Goal: Information Seeking & Learning: Learn about a topic

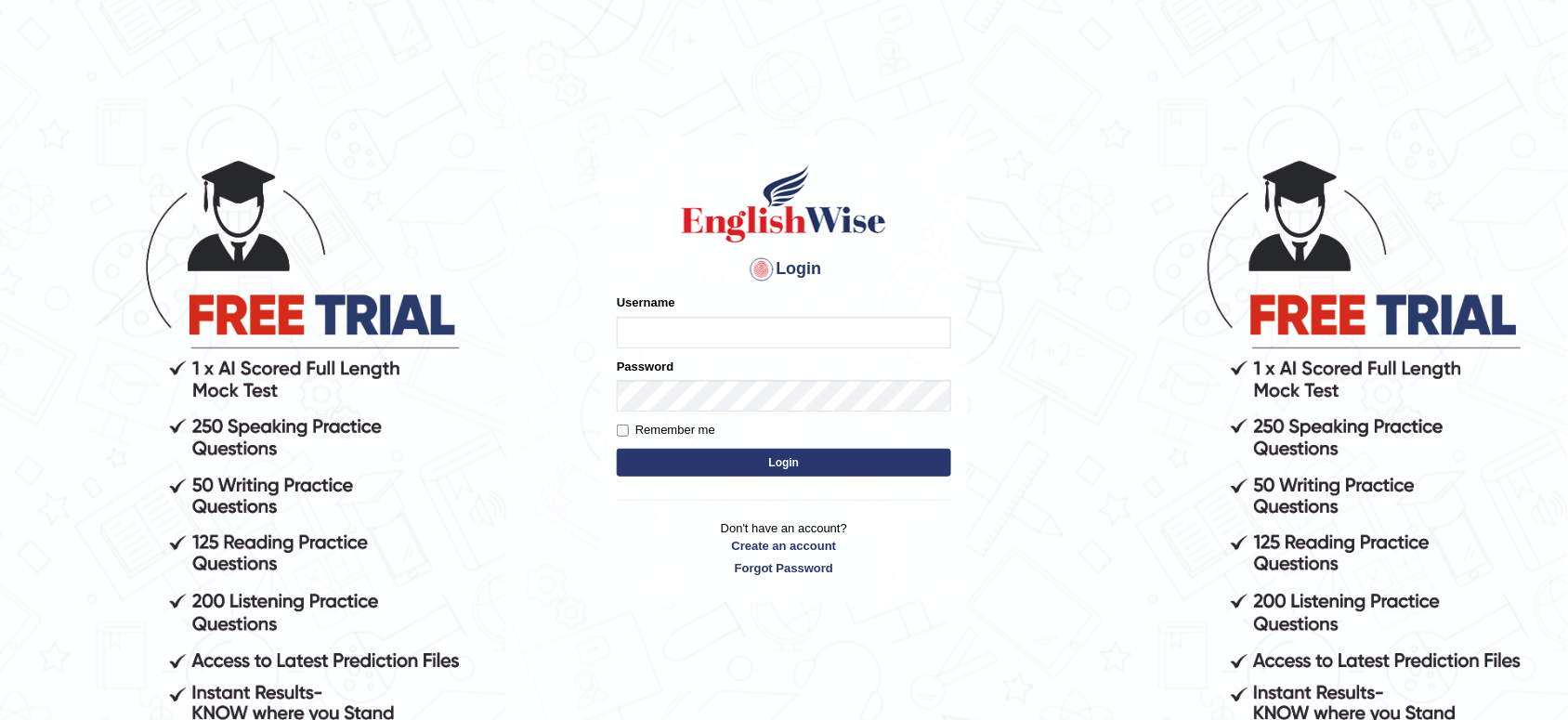
type input "lambertayeligiliga_Englishwise"
click at [769, 451] on button "Login" at bounding box center [784, 463] width 334 height 28
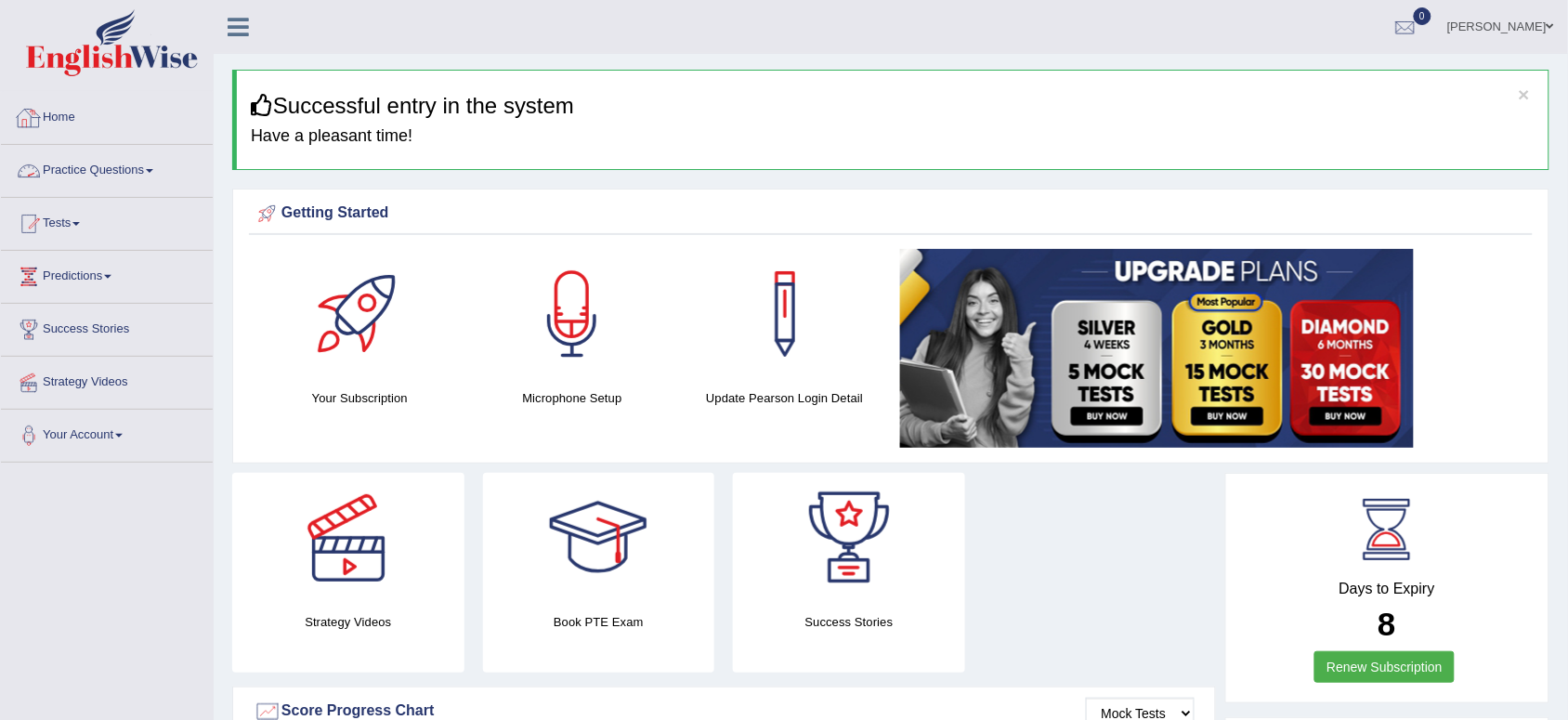
click at [93, 173] on link "Practice Questions" at bounding box center [107, 169] width 212 height 47
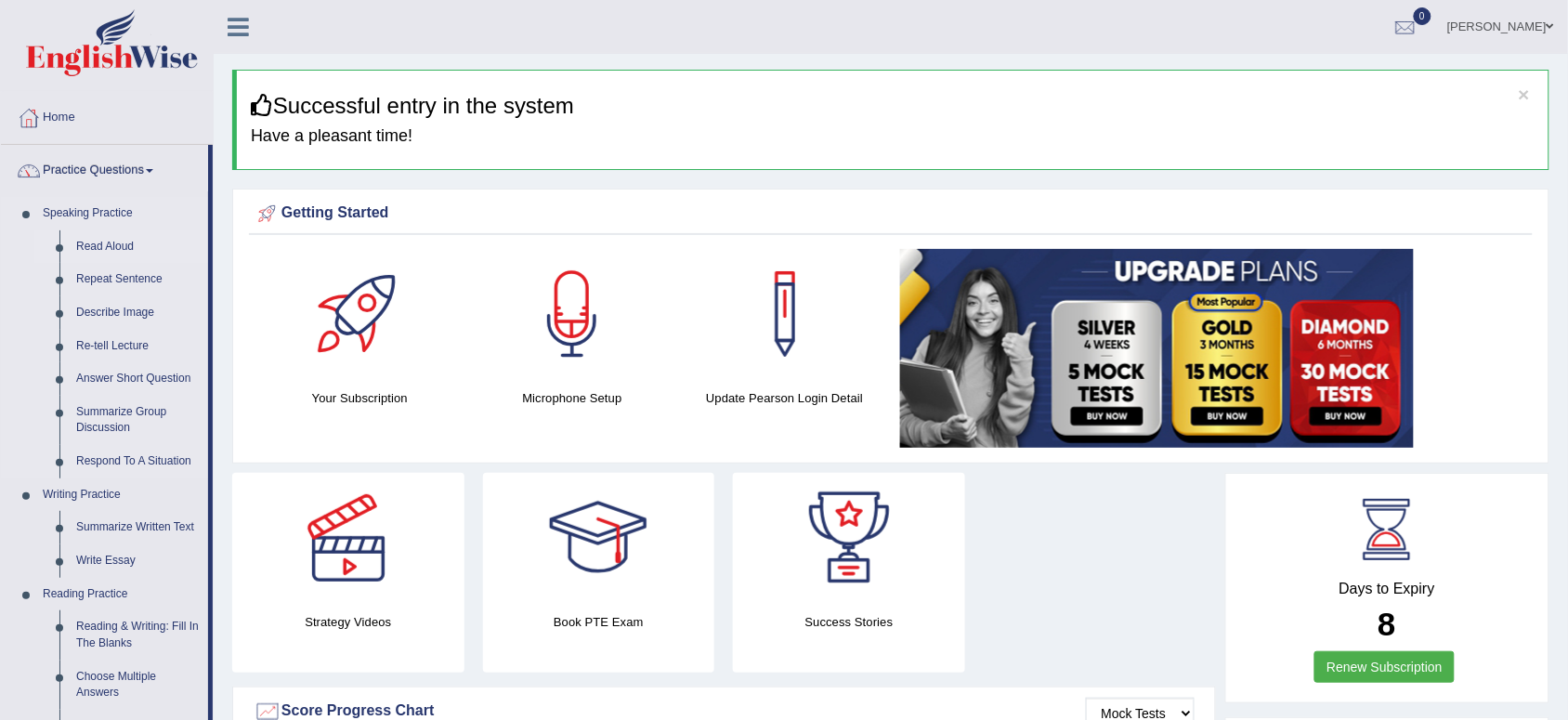
click at [109, 252] on link "Read Aloud" at bounding box center [138, 247] width 140 height 34
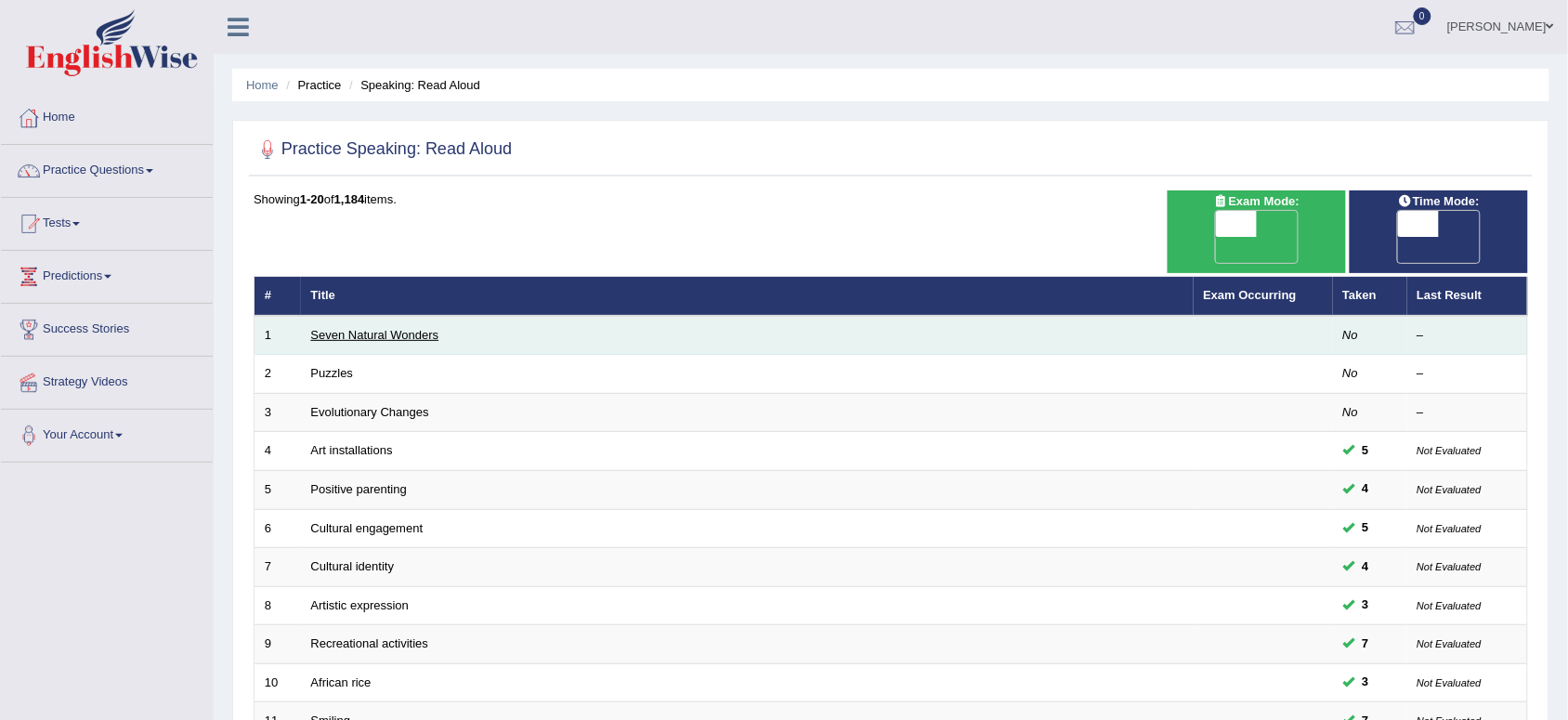
click at [409, 328] on link "Seven Natural Wonders" at bounding box center [374, 334] width 128 height 14
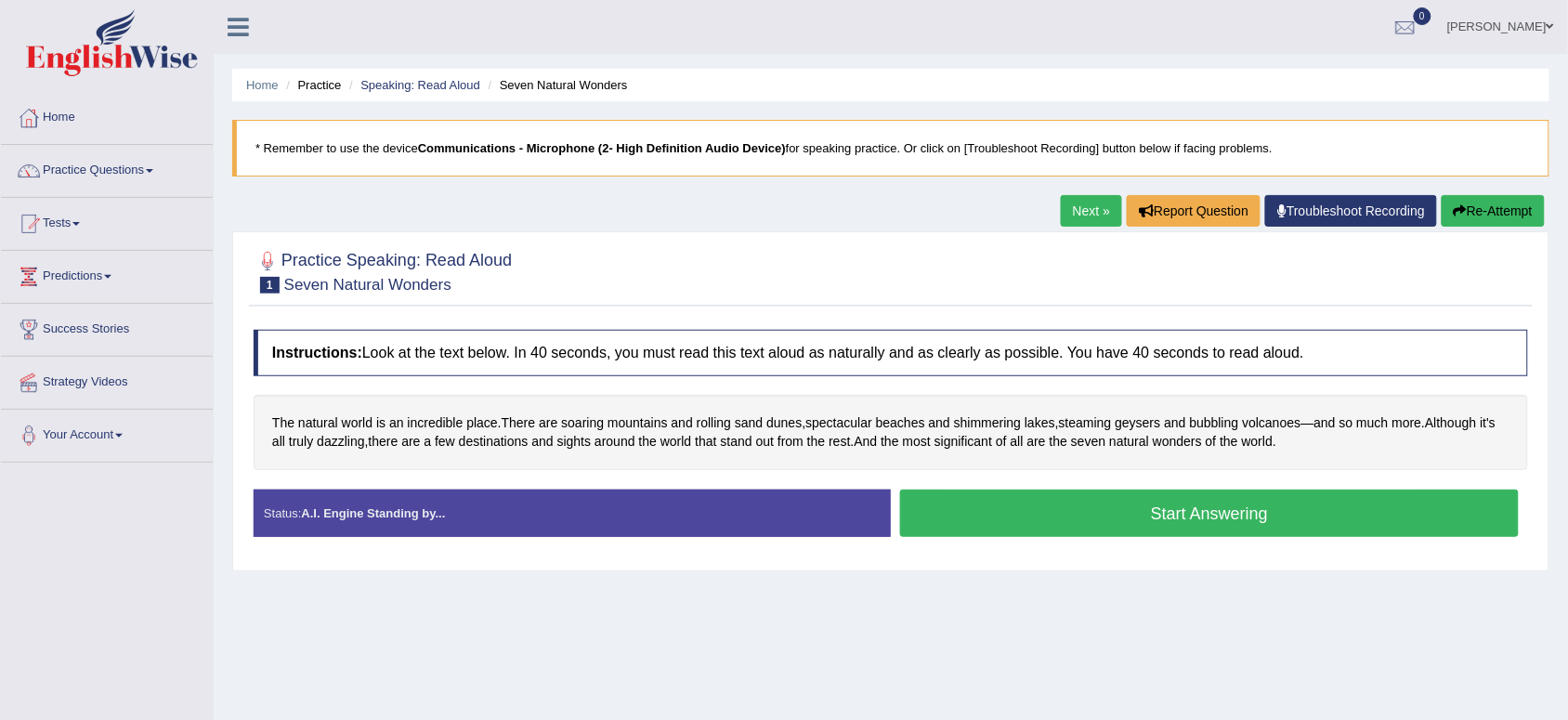
click at [1127, 511] on button "Start Answering" at bounding box center [1209, 513] width 619 height 48
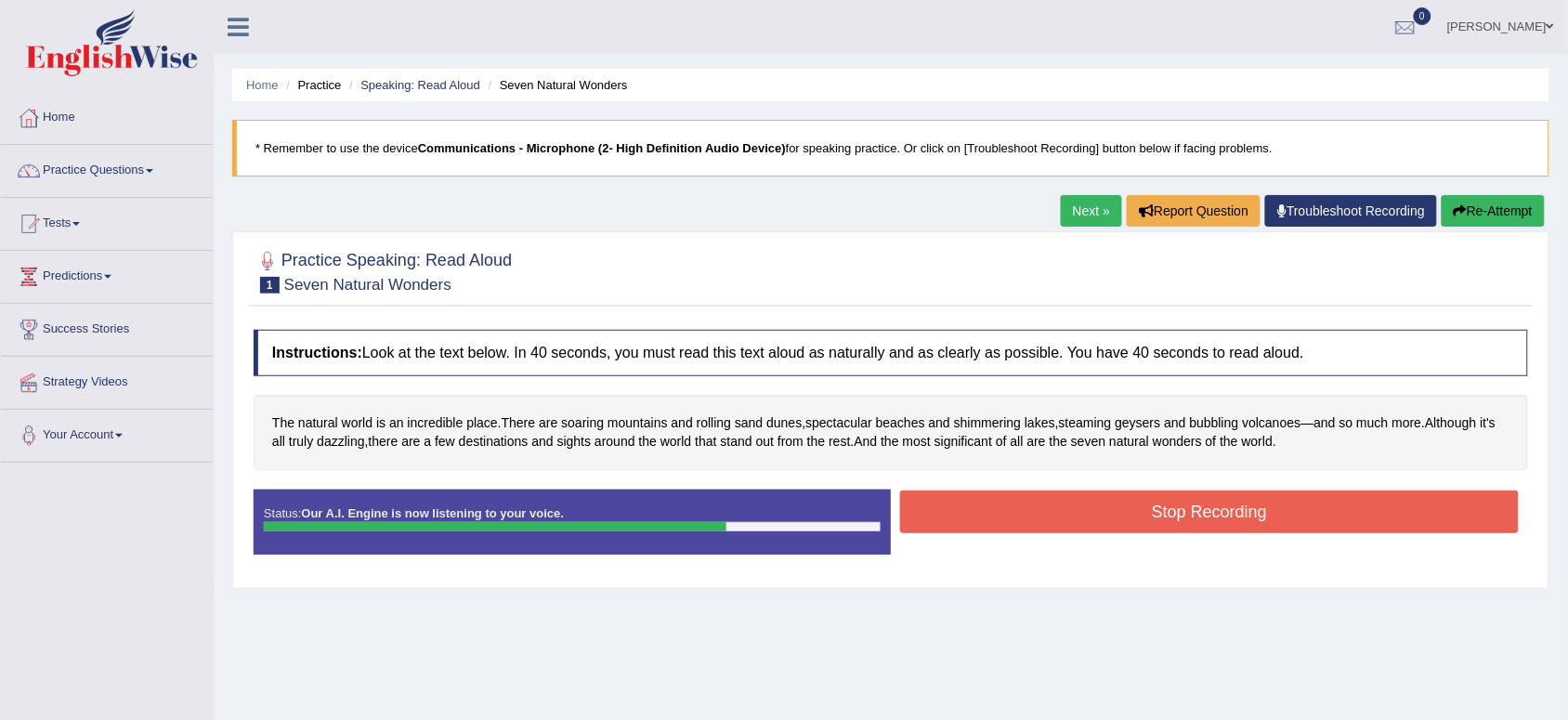
click at [1127, 511] on button "Stop Recording" at bounding box center [1209, 512] width 619 height 43
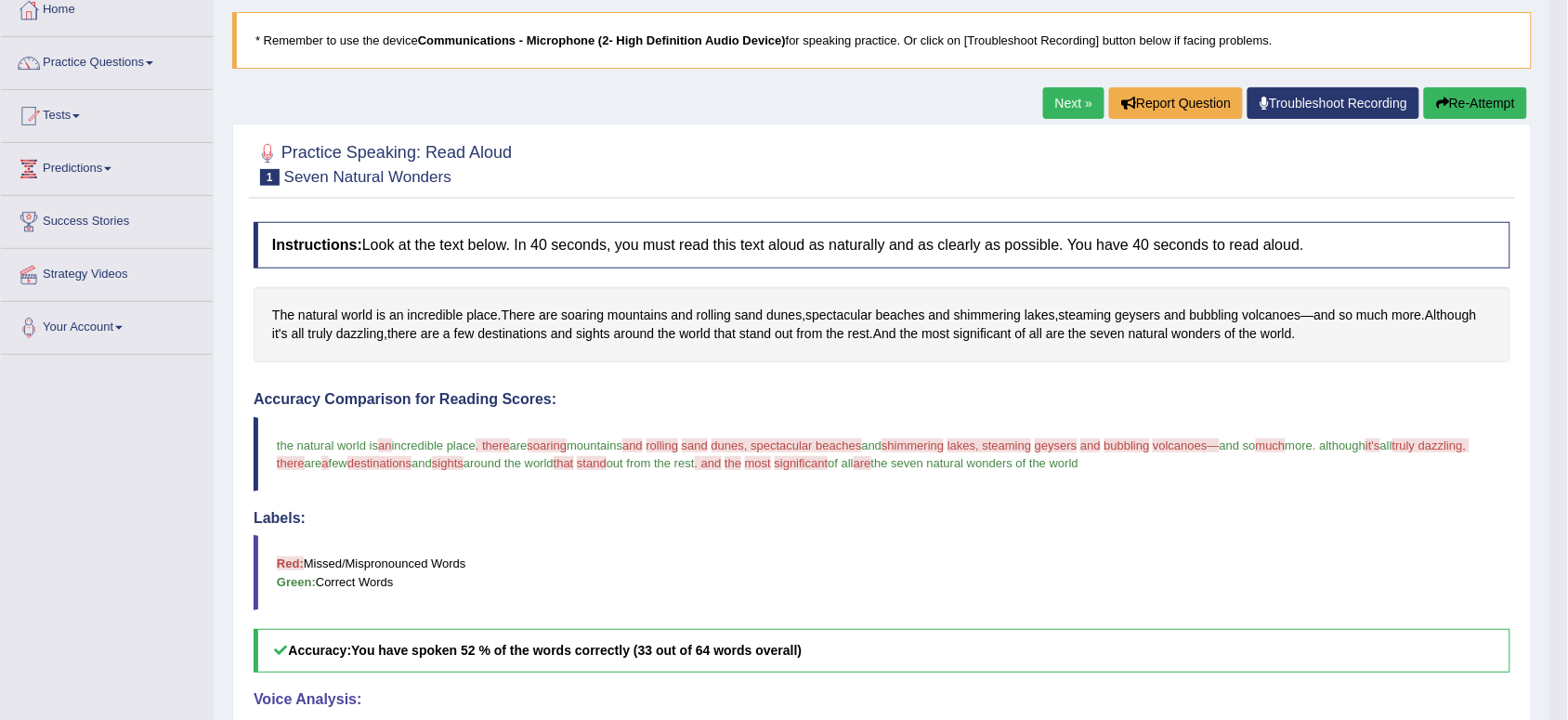
scroll to position [15, 0]
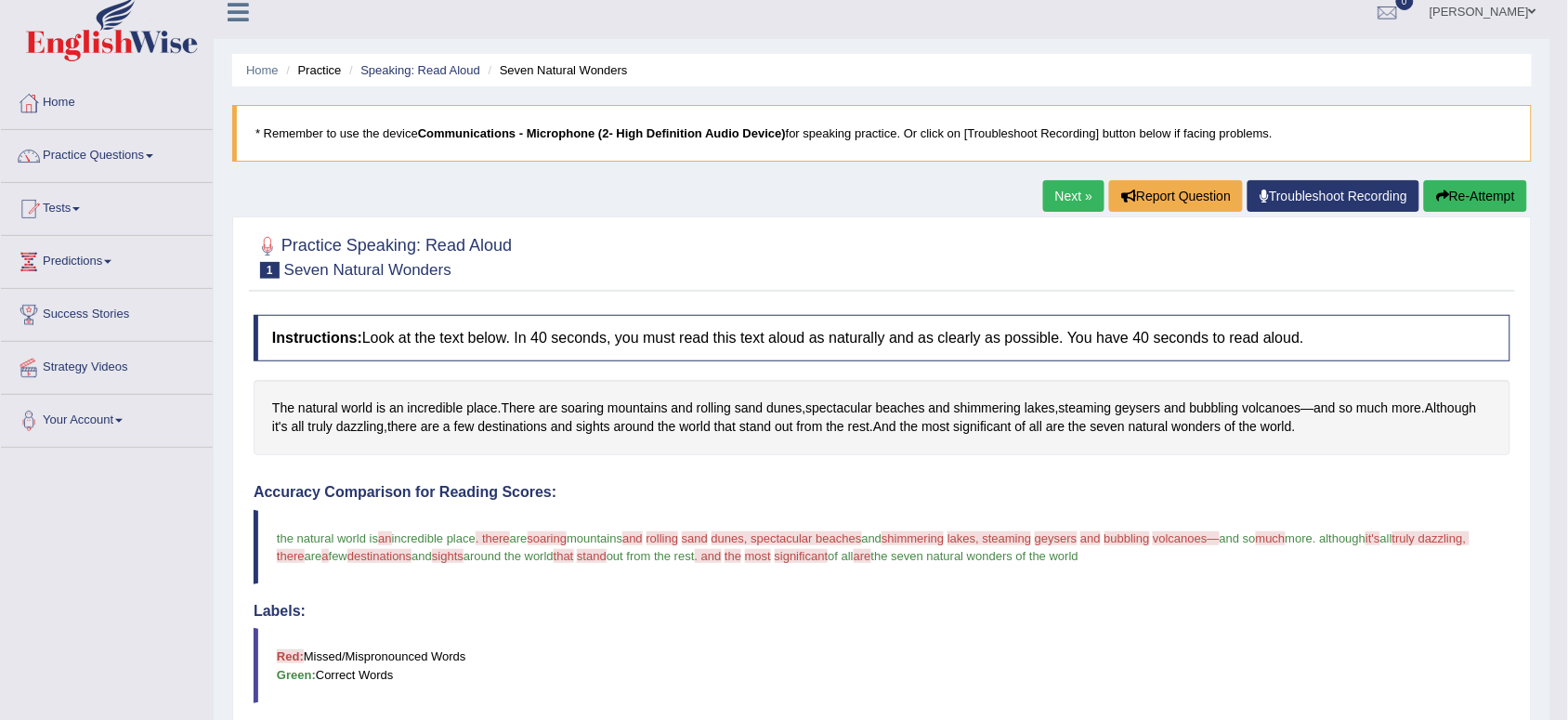
click at [1473, 169] on div "Home Practice Speaking: Read Aloud Seven Natural Wonders * Remember to use the …" at bounding box center [882, 569] width 1337 height 1169
click at [1471, 179] on div "Home Practice Speaking: Read Aloud Seven Natural Wonders * Remember to use the …" at bounding box center [882, 569] width 1337 height 1169
click at [1468, 192] on button "Re-Attempt" at bounding box center [1475, 197] width 103 height 32
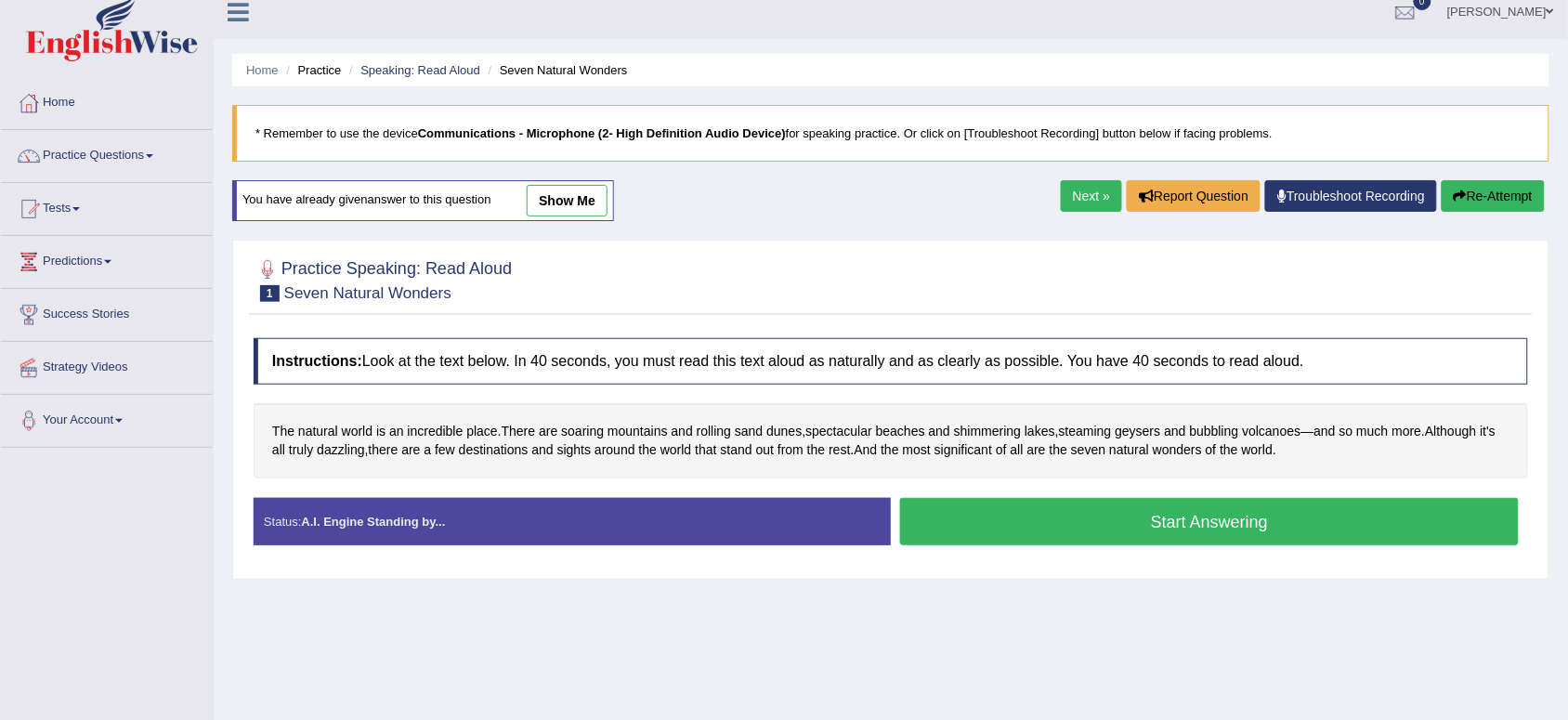
click at [1178, 519] on button "Start Answering" at bounding box center [1209, 522] width 619 height 48
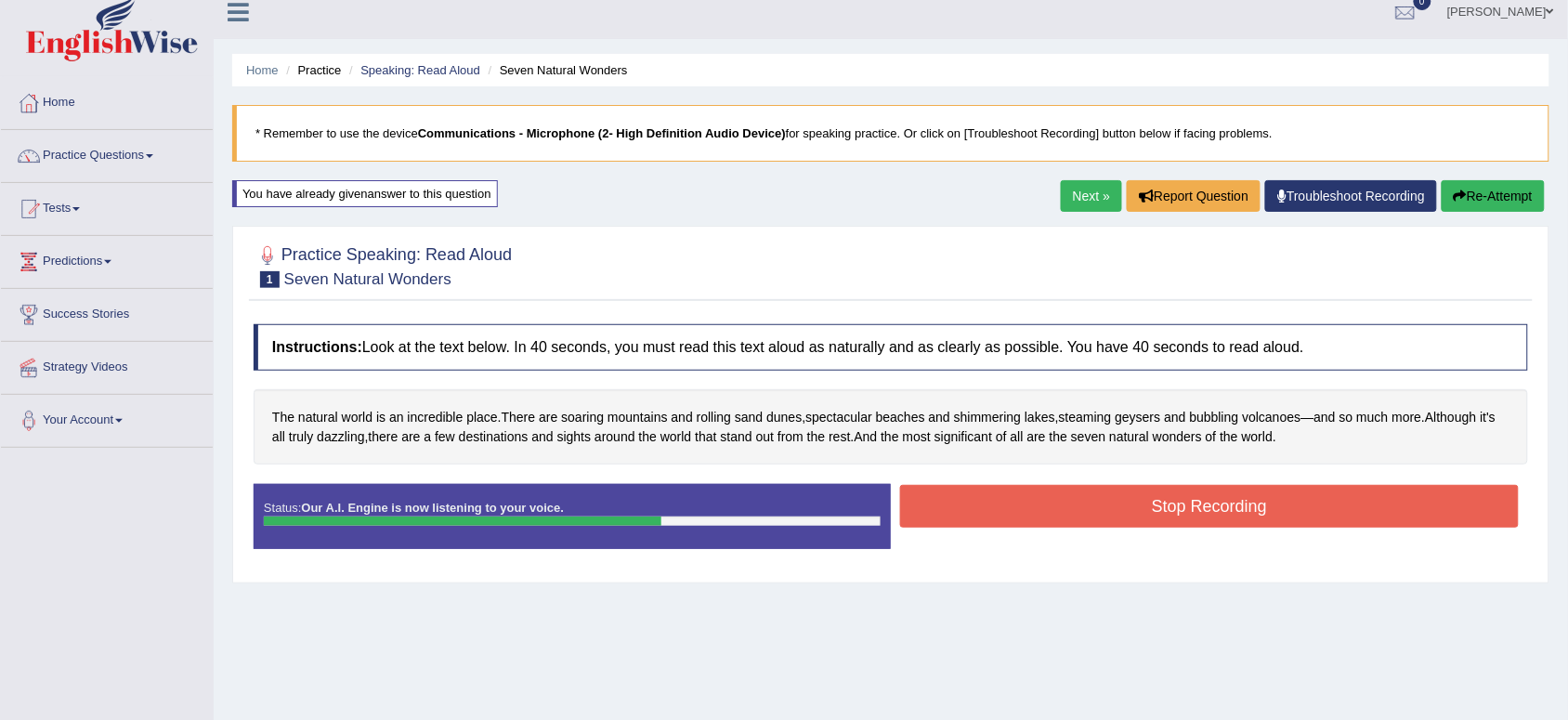
click at [1178, 519] on button "Stop Recording" at bounding box center [1209, 507] width 619 height 43
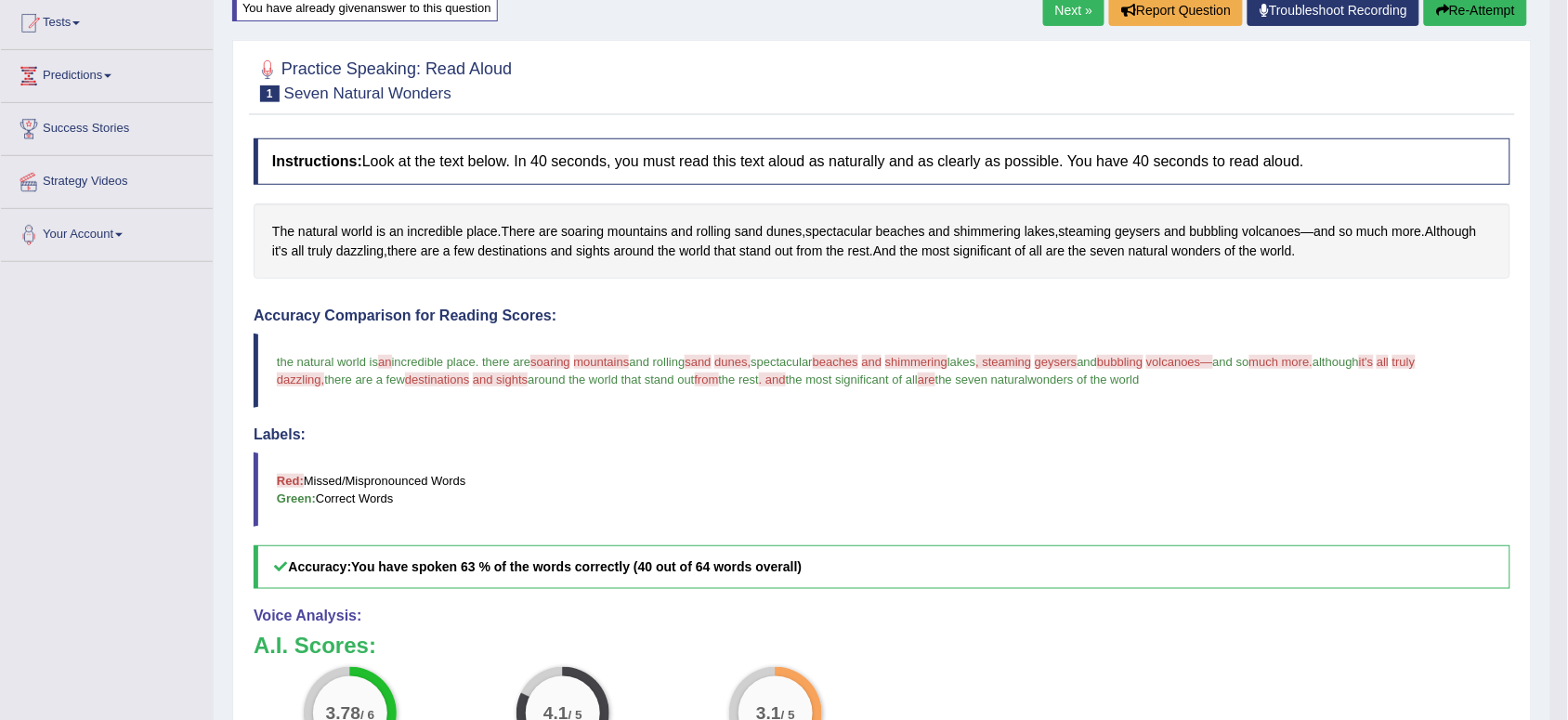
scroll to position [154, 0]
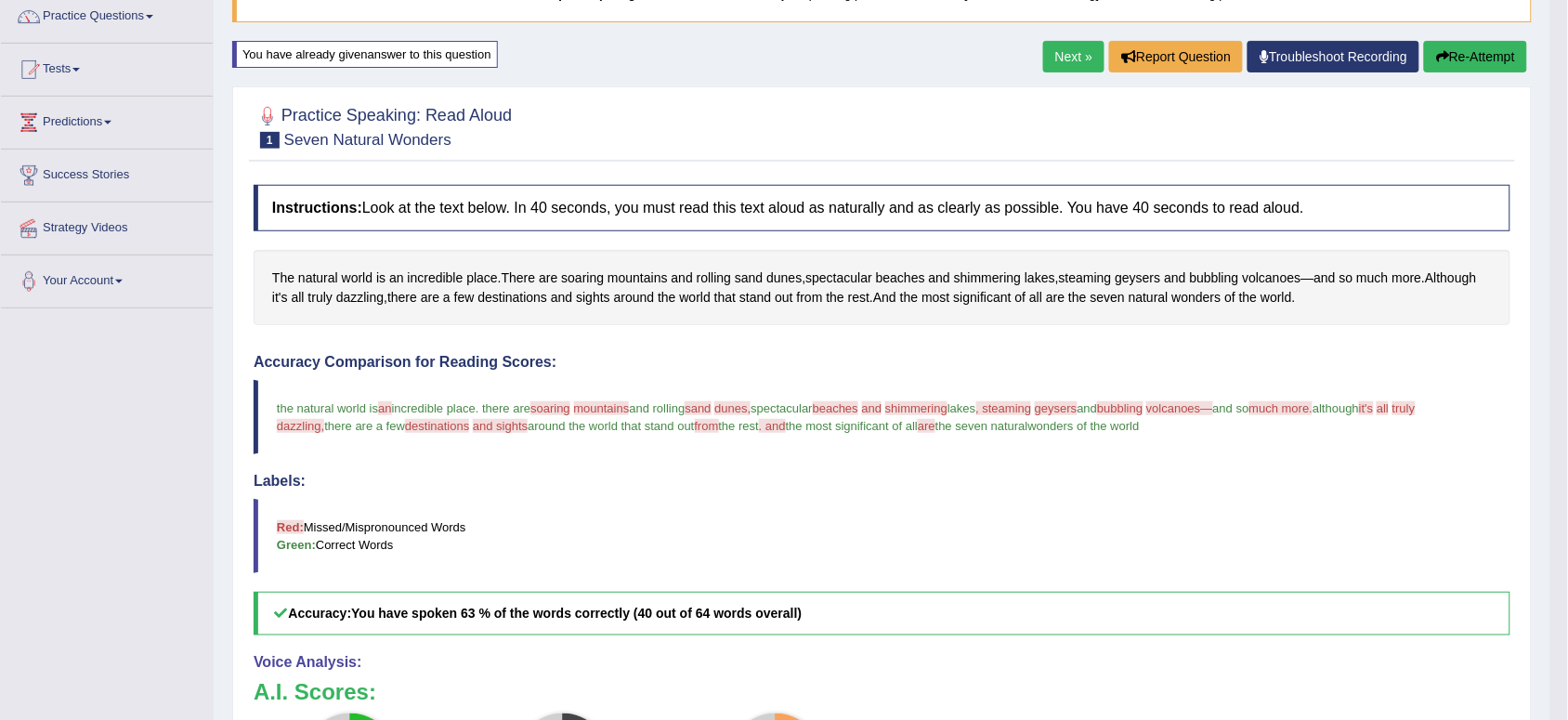
click at [1458, 57] on button "Re-Attempt" at bounding box center [1475, 57] width 103 height 32
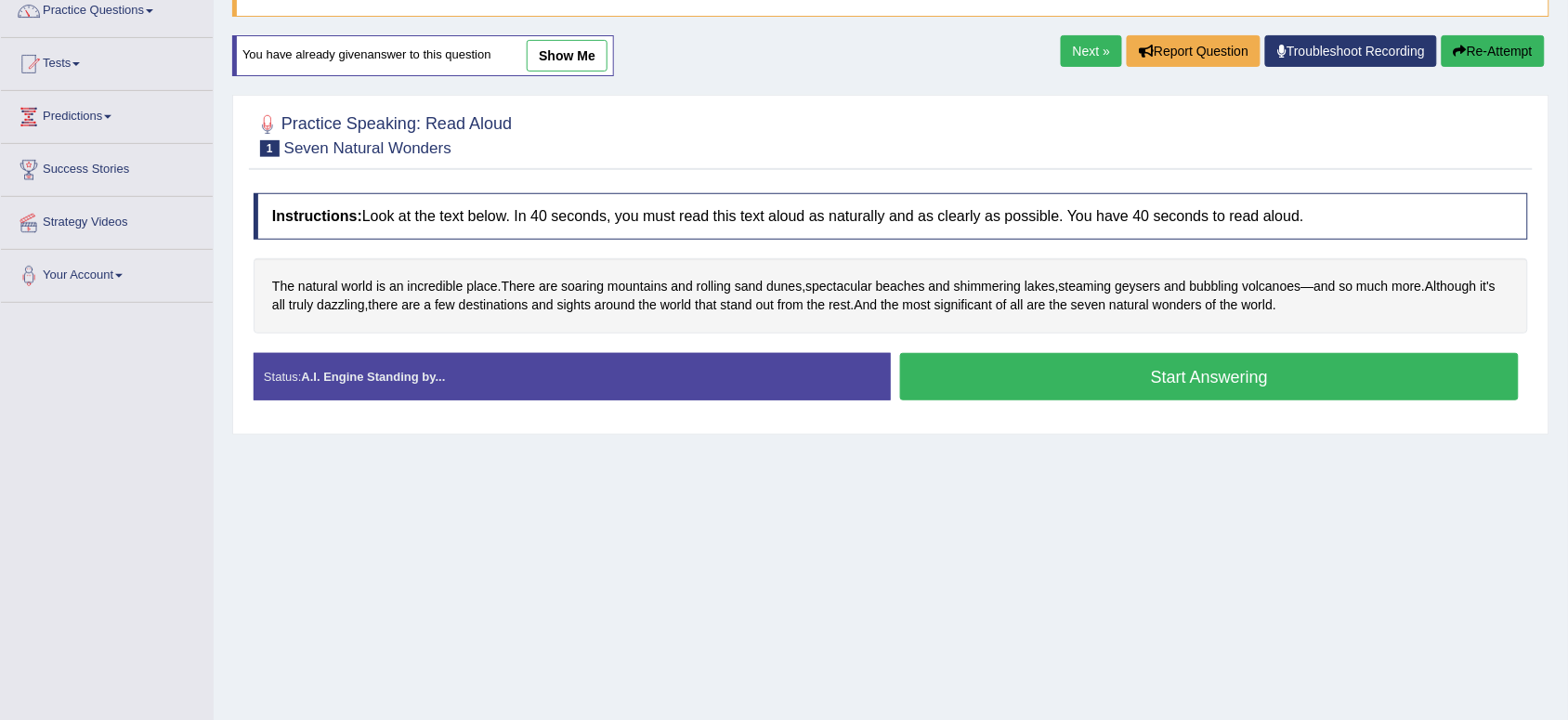
click at [1214, 381] on button "Start Answering" at bounding box center [1209, 376] width 619 height 48
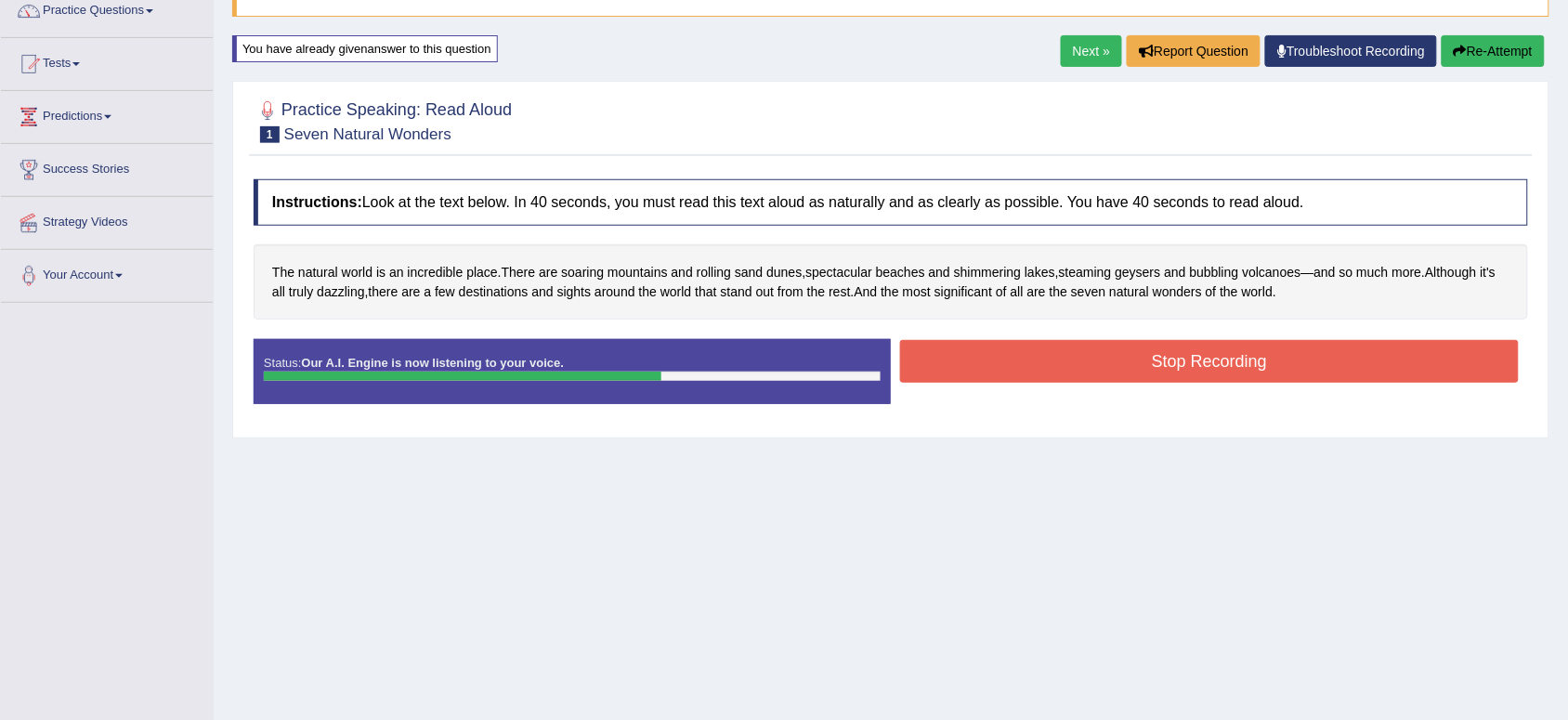
click at [1214, 378] on button "Stop Recording" at bounding box center [1209, 361] width 619 height 43
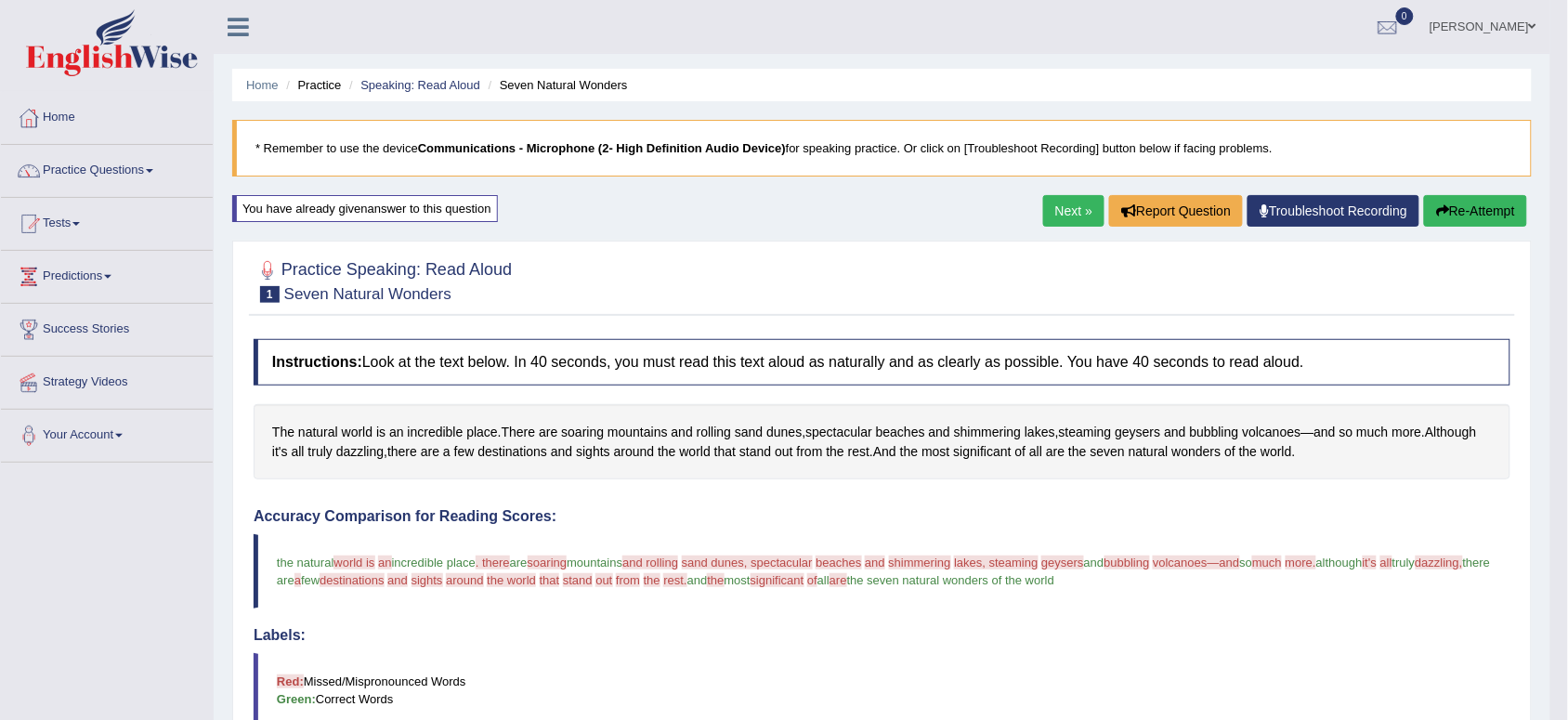
click at [1064, 210] on link "Next »" at bounding box center [1075, 211] width 62 height 32
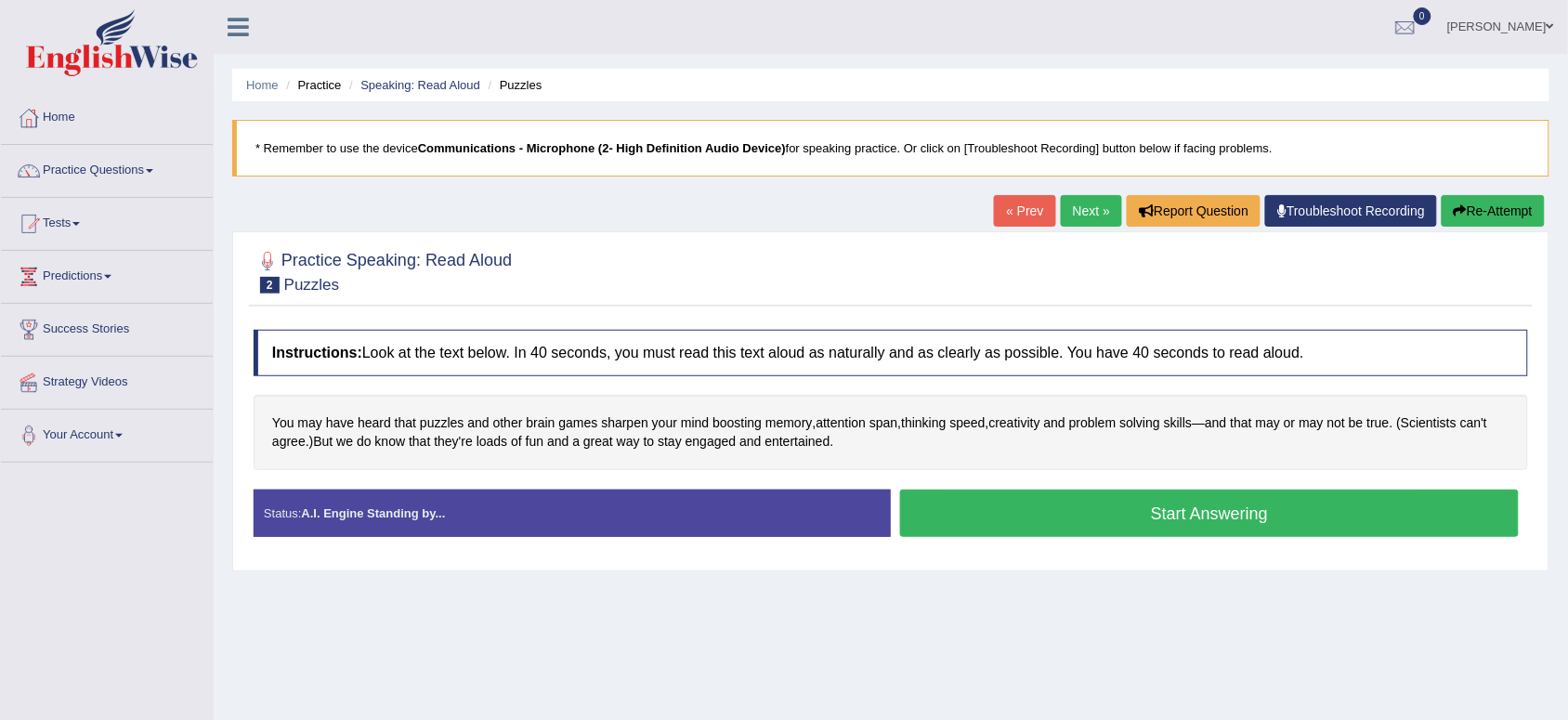
click at [1079, 513] on button "Start Answering" at bounding box center [1209, 513] width 619 height 48
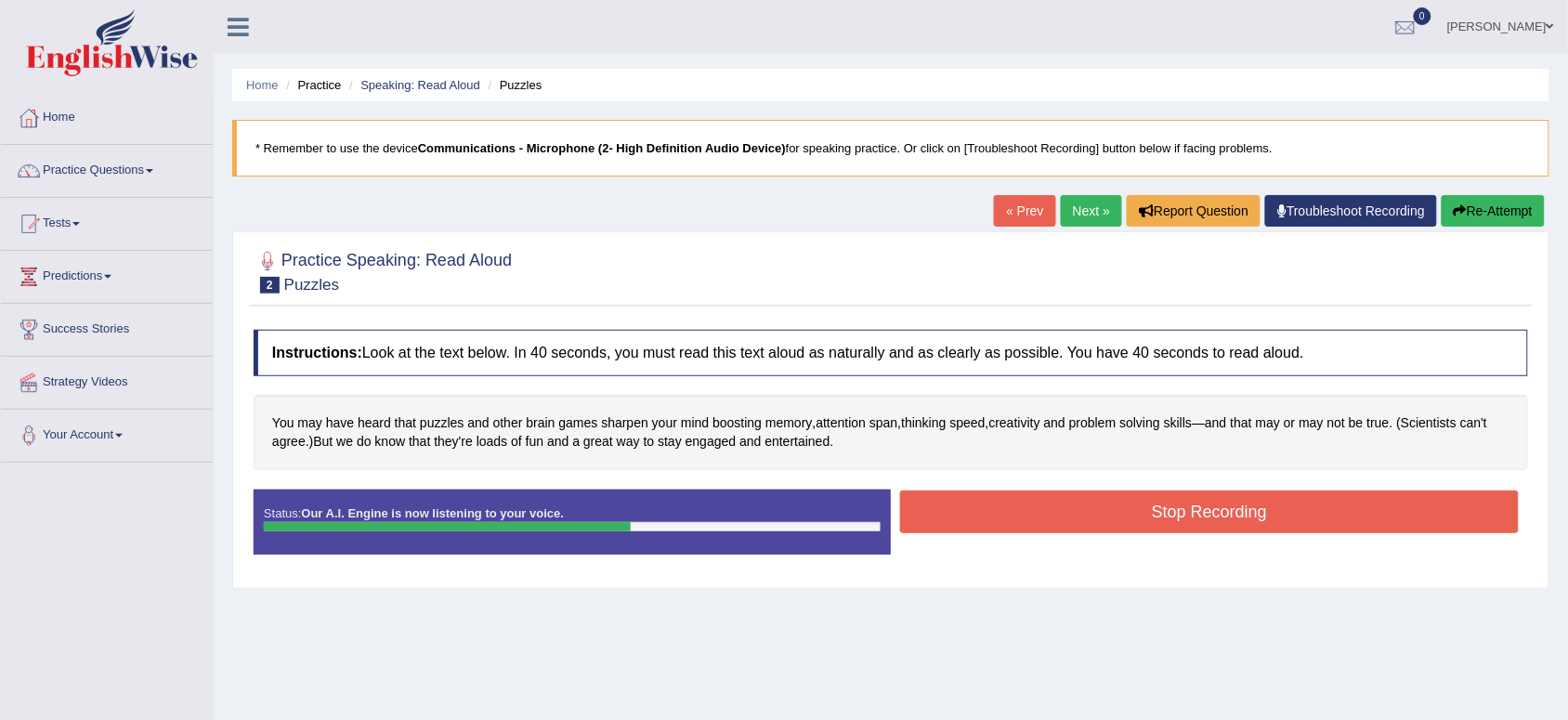
click at [1079, 513] on button "Stop Recording" at bounding box center [1209, 512] width 619 height 43
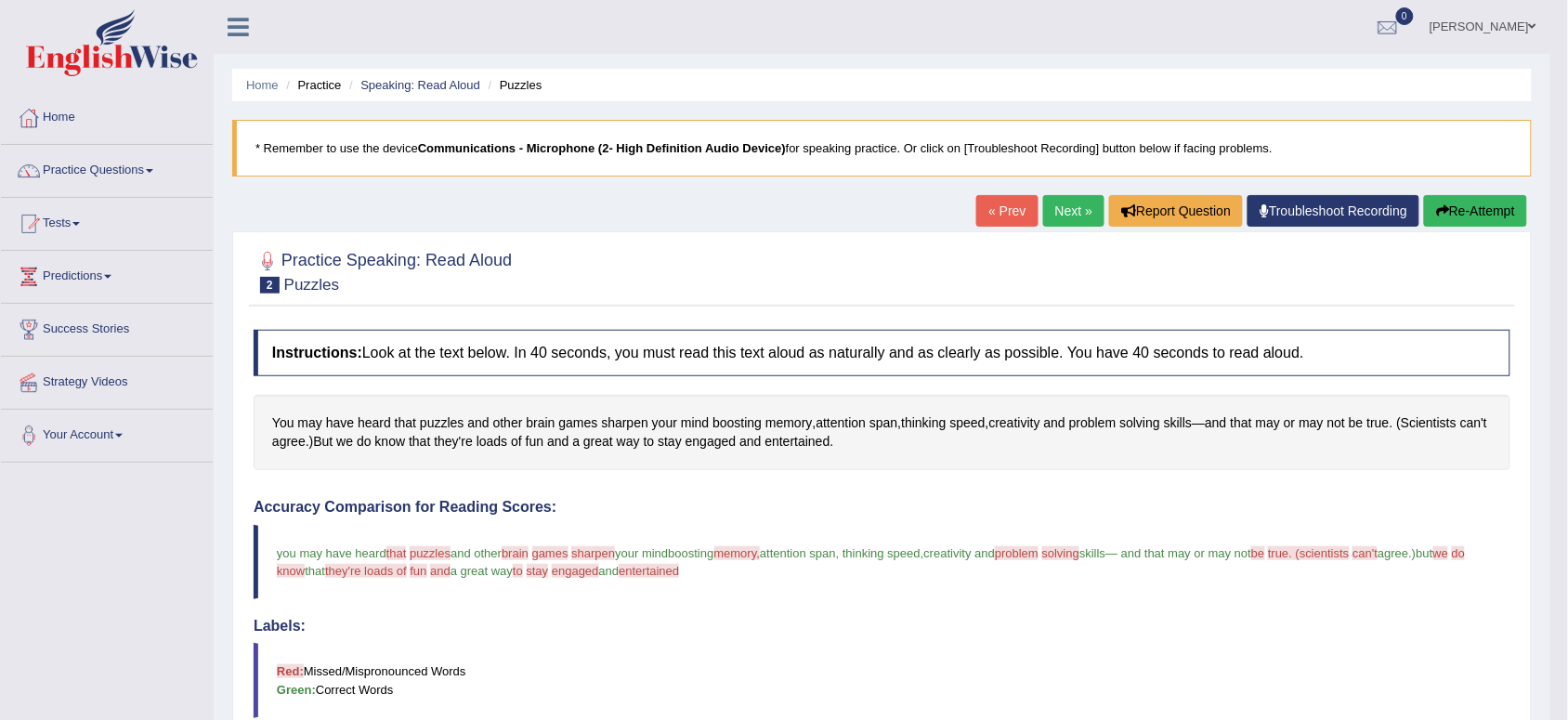
click at [1491, 202] on button "Re-Attempt" at bounding box center [1475, 211] width 103 height 32
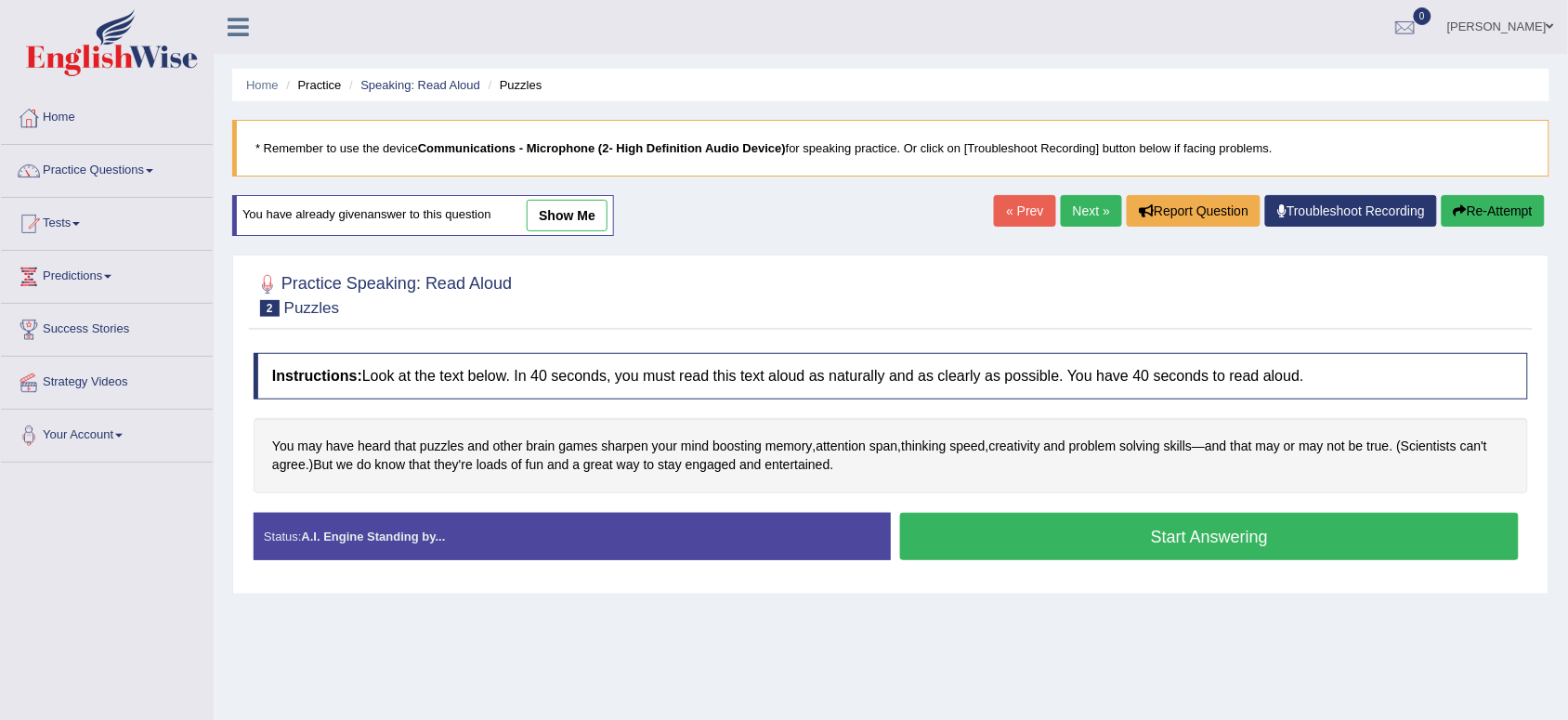
click at [1171, 531] on button "Start Answering" at bounding box center [1209, 536] width 619 height 48
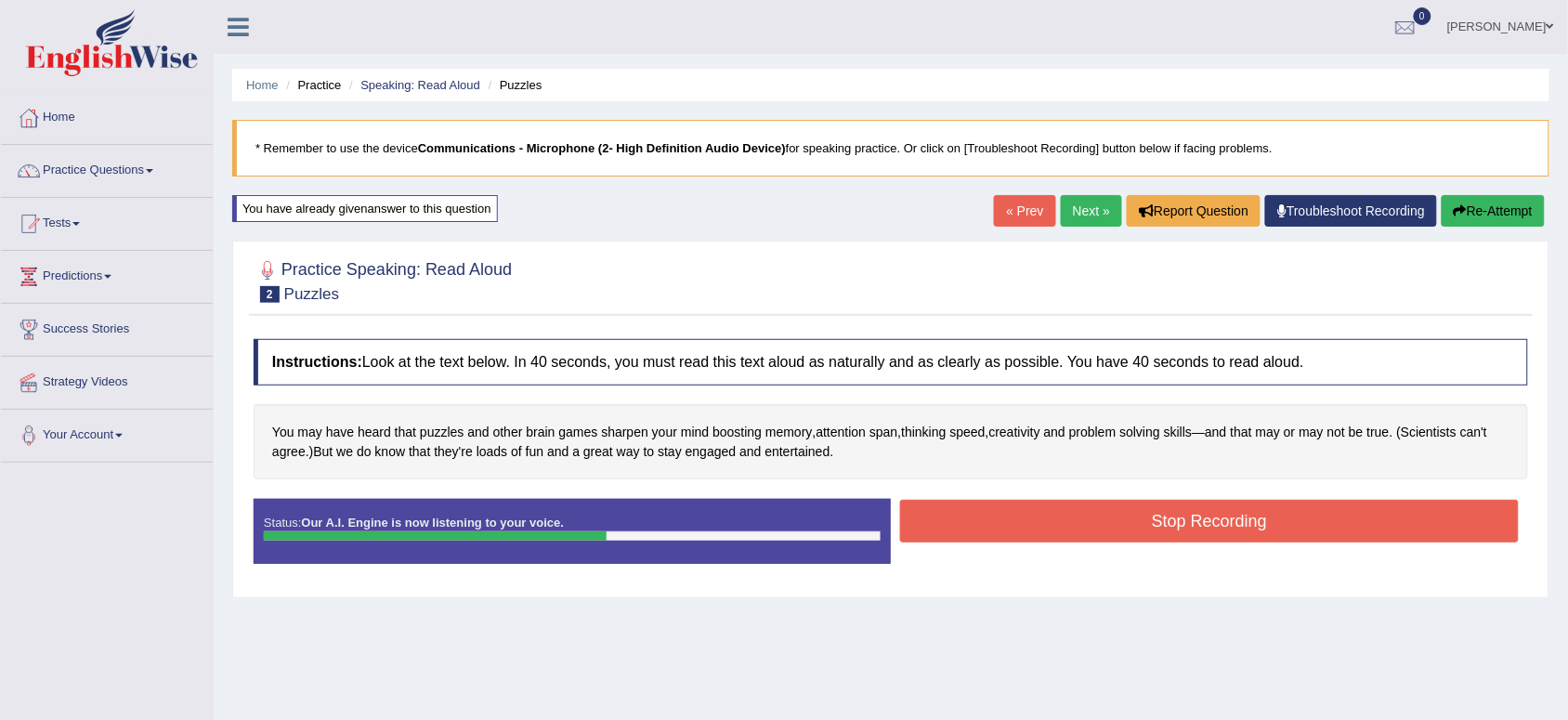
click at [1171, 531] on button "Stop Recording" at bounding box center [1209, 522] width 619 height 43
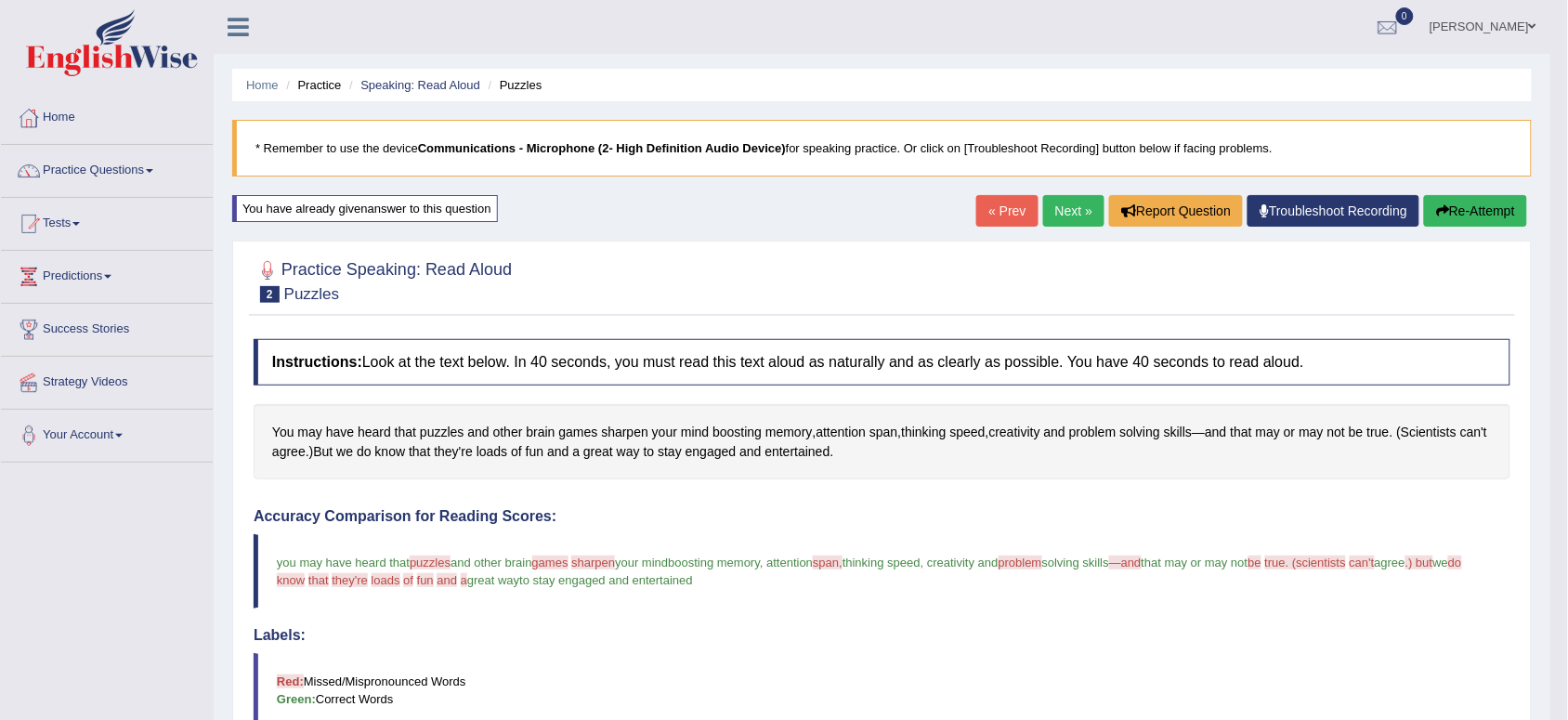
click at [1071, 204] on link "Next »" at bounding box center [1075, 211] width 62 height 32
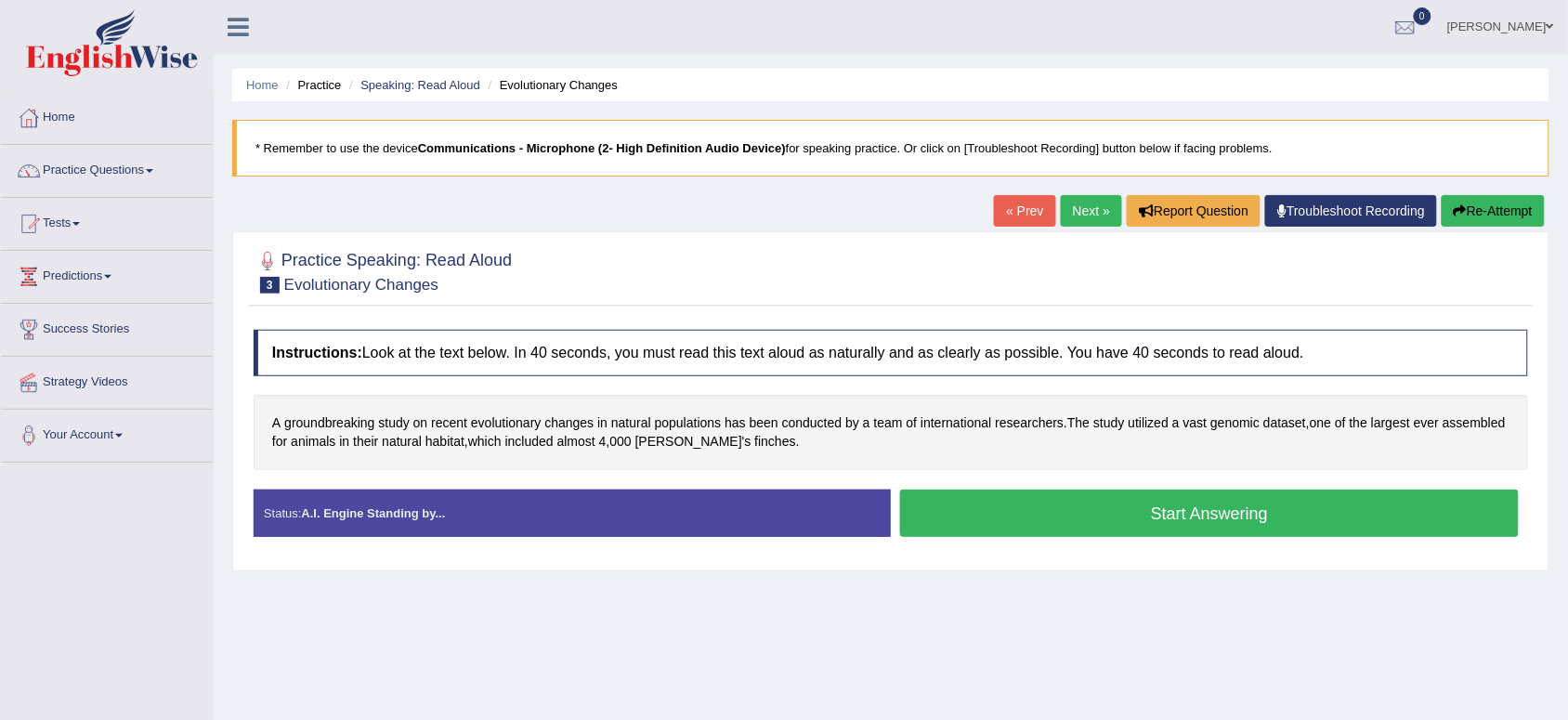
click at [1108, 514] on button "Start Answering" at bounding box center [1209, 513] width 619 height 48
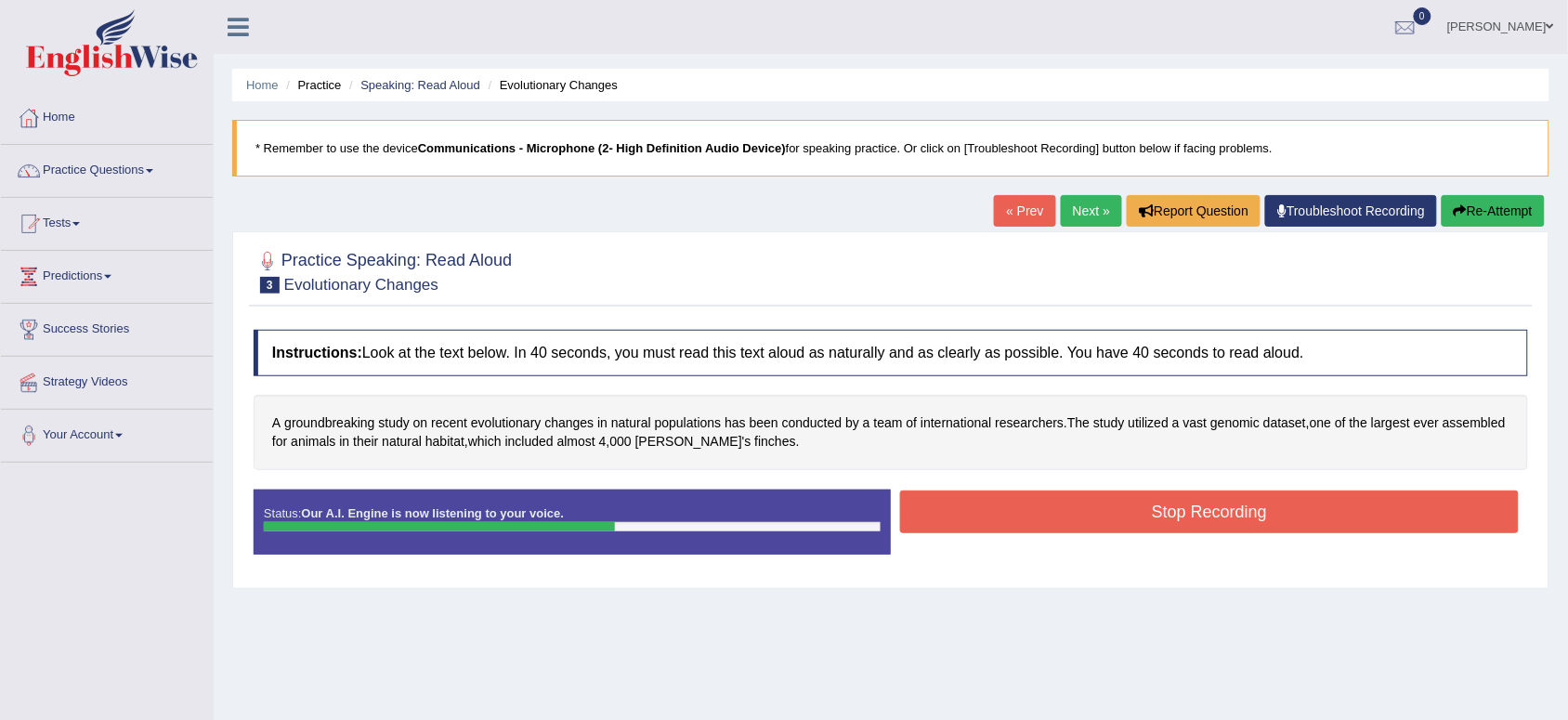
click at [1108, 514] on button "Stop Recording" at bounding box center [1209, 512] width 619 height 43
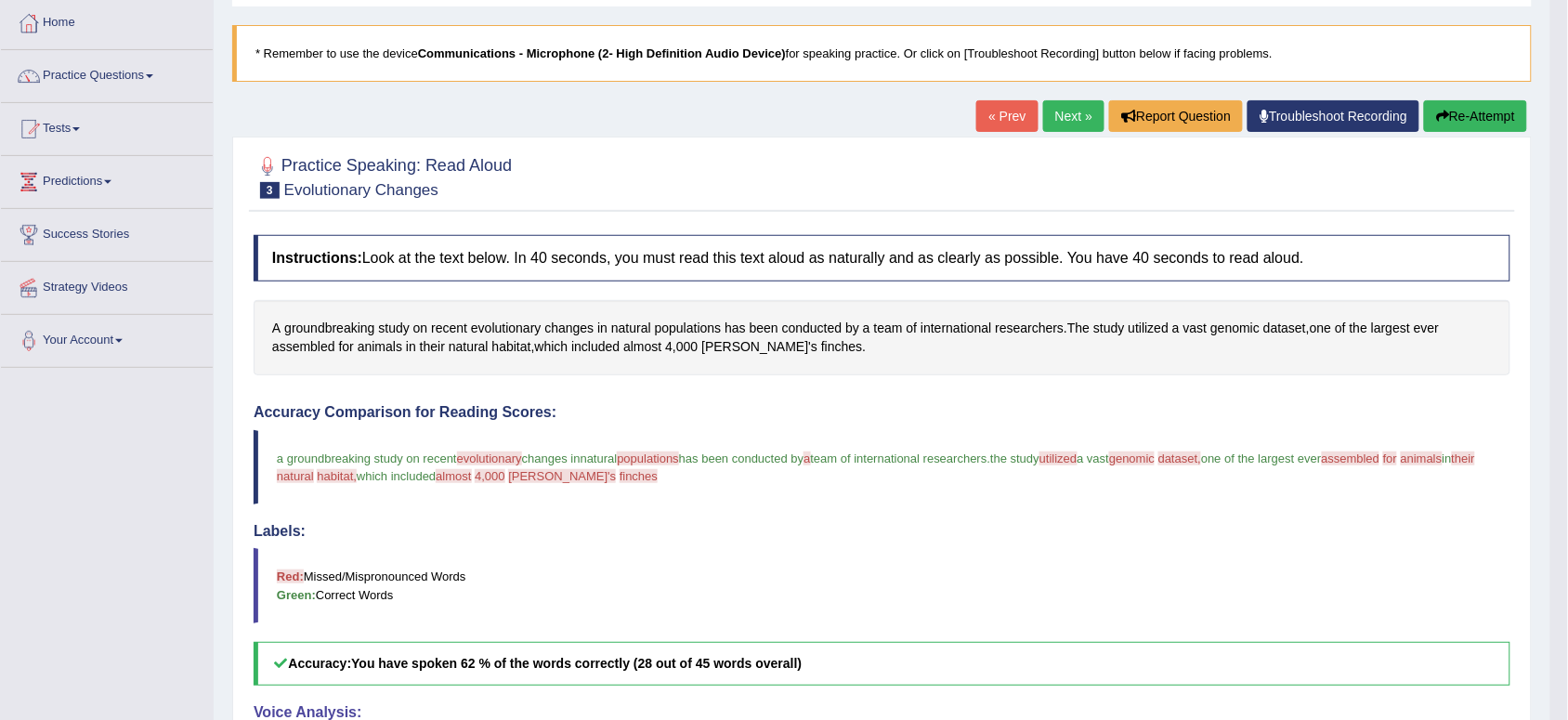
scroll to position [81, 0]
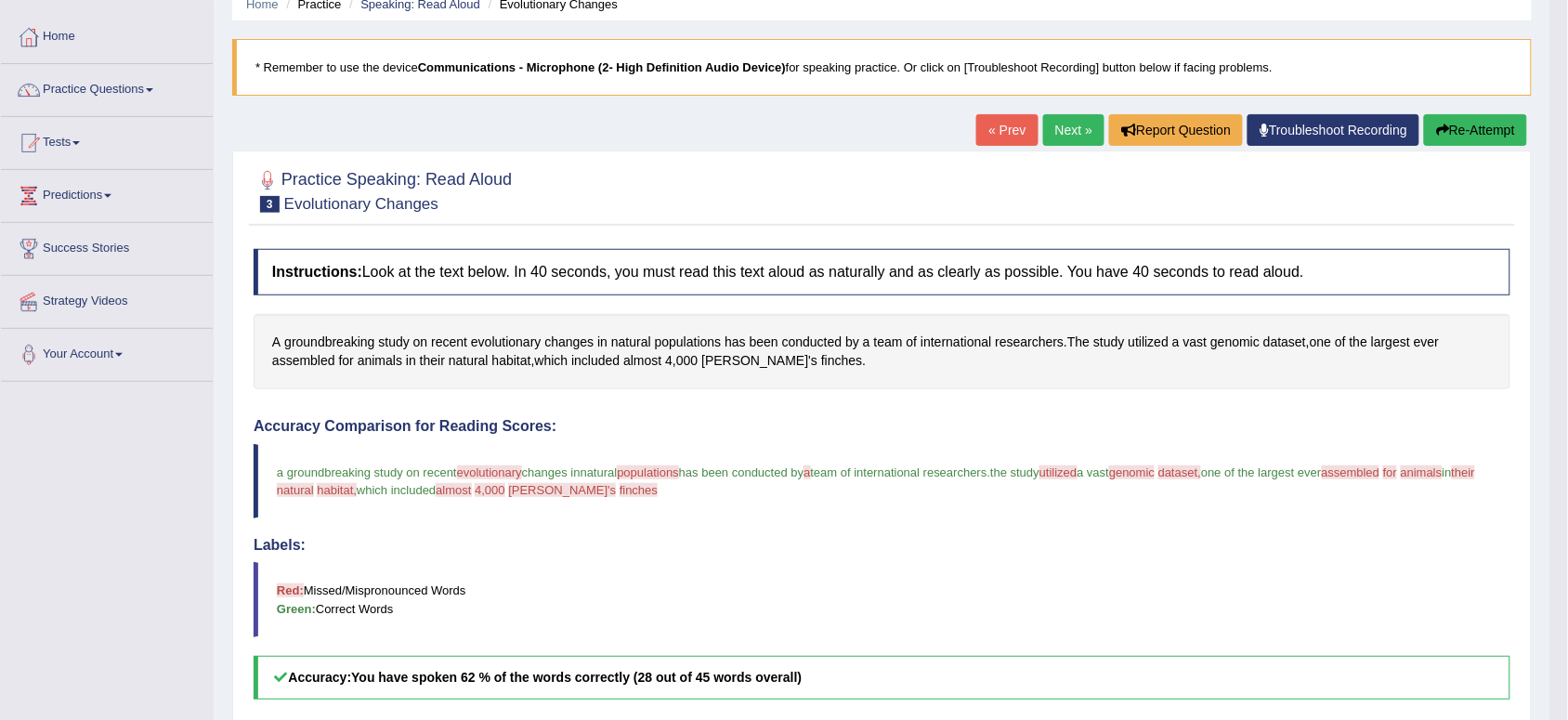
click at [1055, 126] on link "Next »" at bounding box center [1075, 130] width 62 height 32
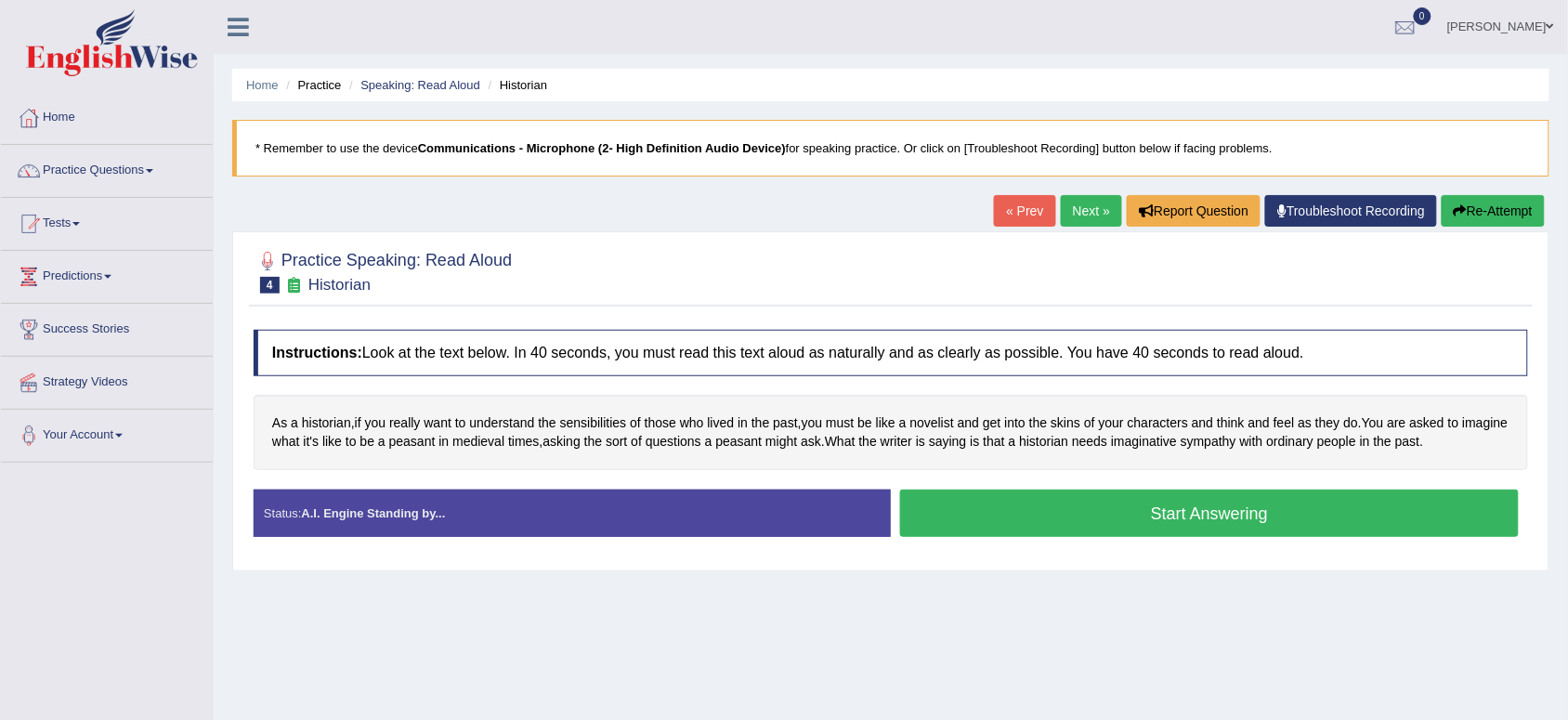
click at [1032, 502] on button "Start Answering" at bounding box center [1209, 513] width 619 height 48
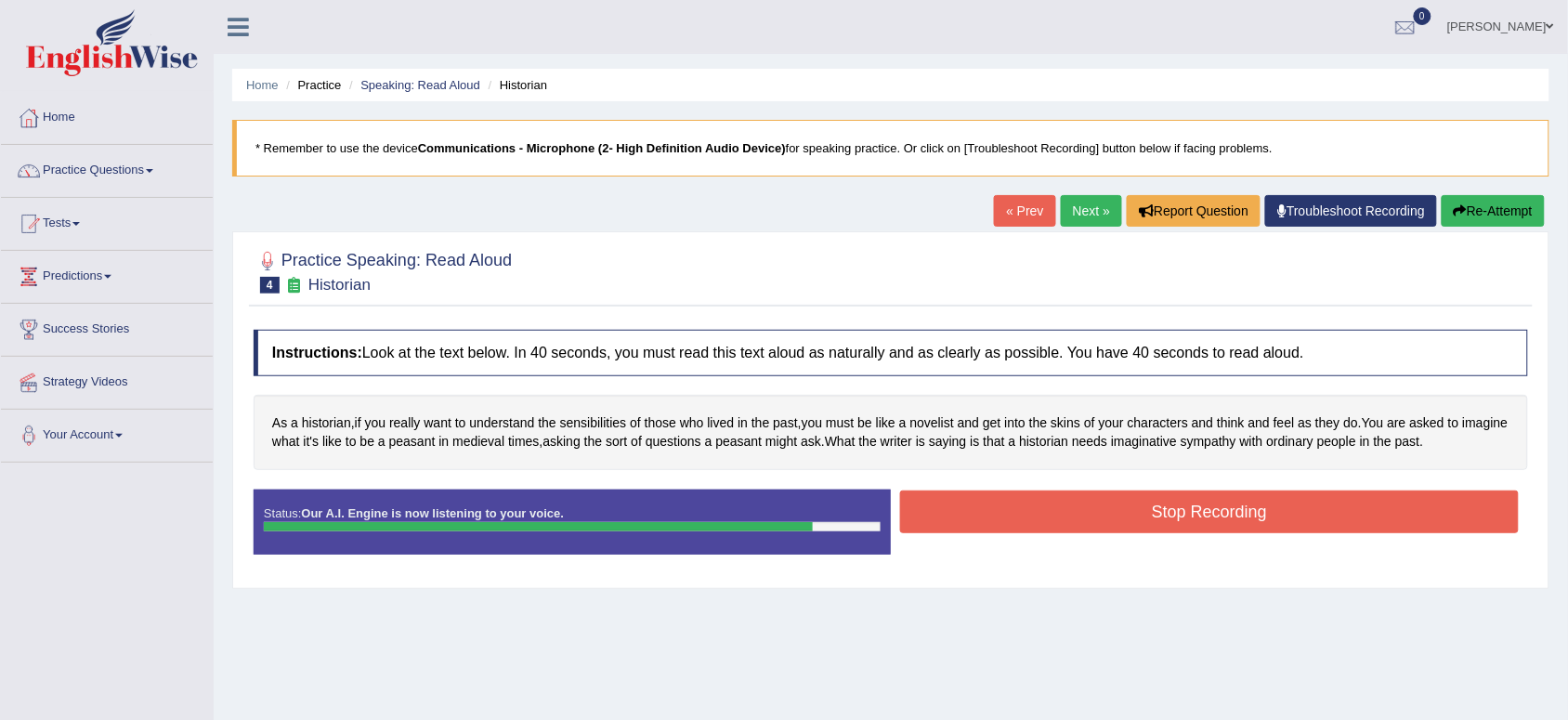
click at [1032, 502] on button "Stop Recording" at bounding box center [1209, 512] width 619 height 43
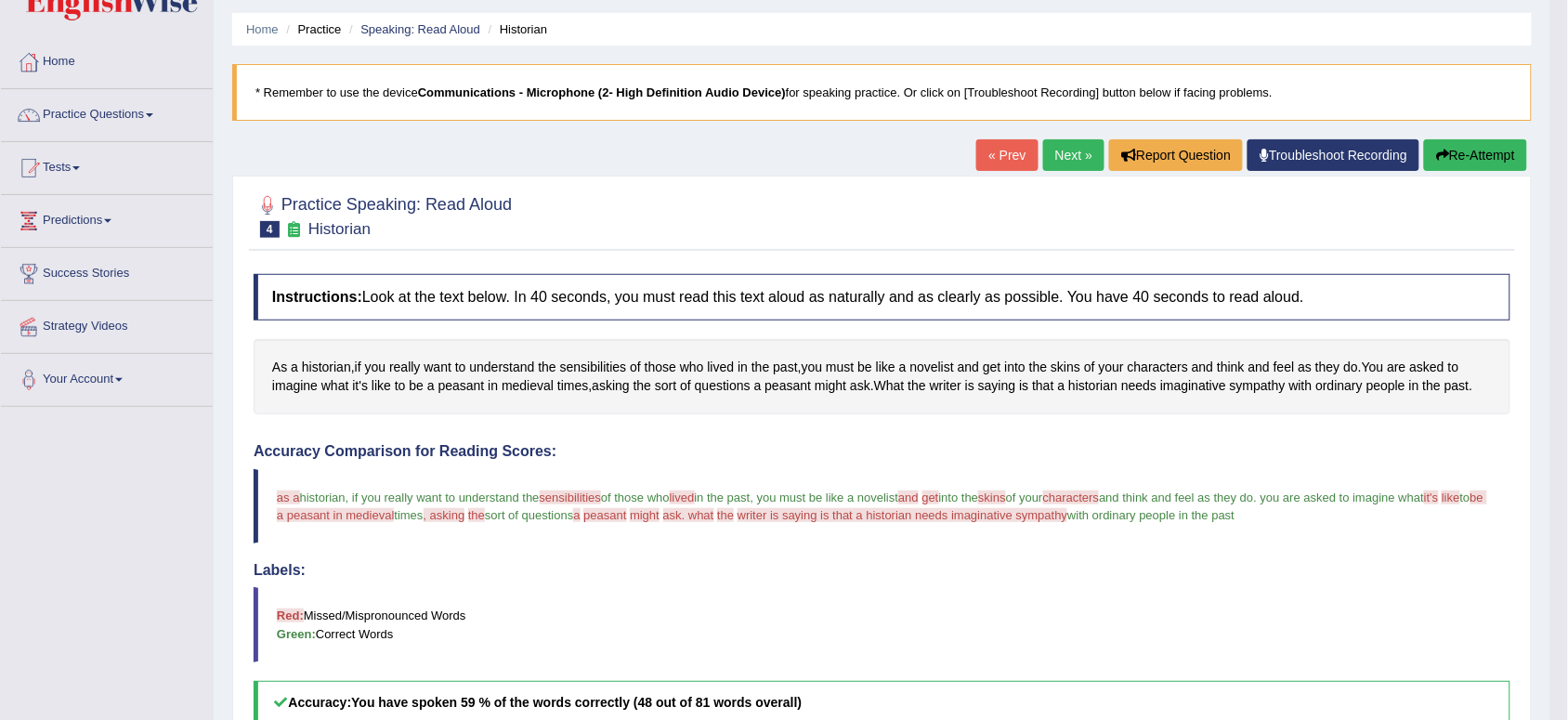
scroll to position [47, 0]
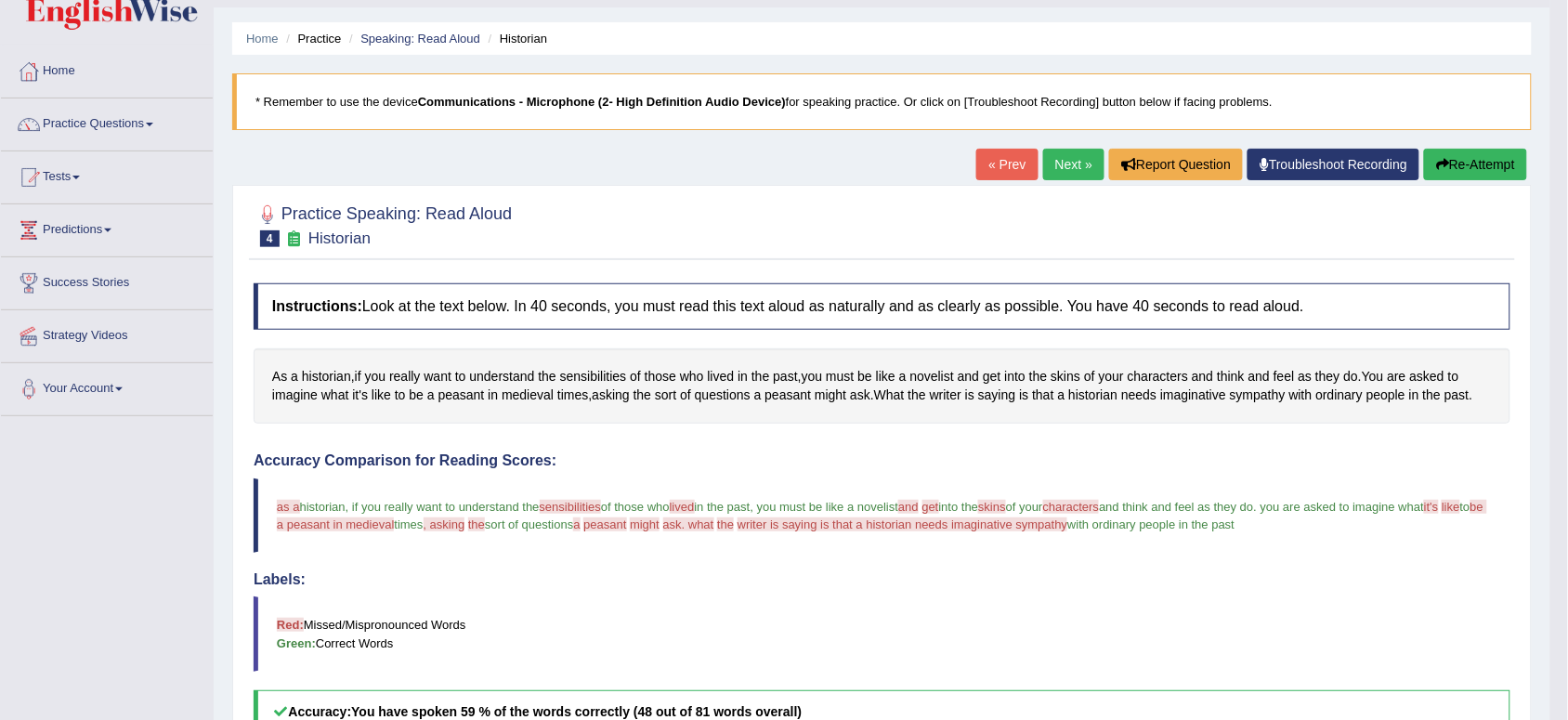
click at [1463, 172] on button "Re-Attempt" at bounding box center [1475, 165] width 103 height 32
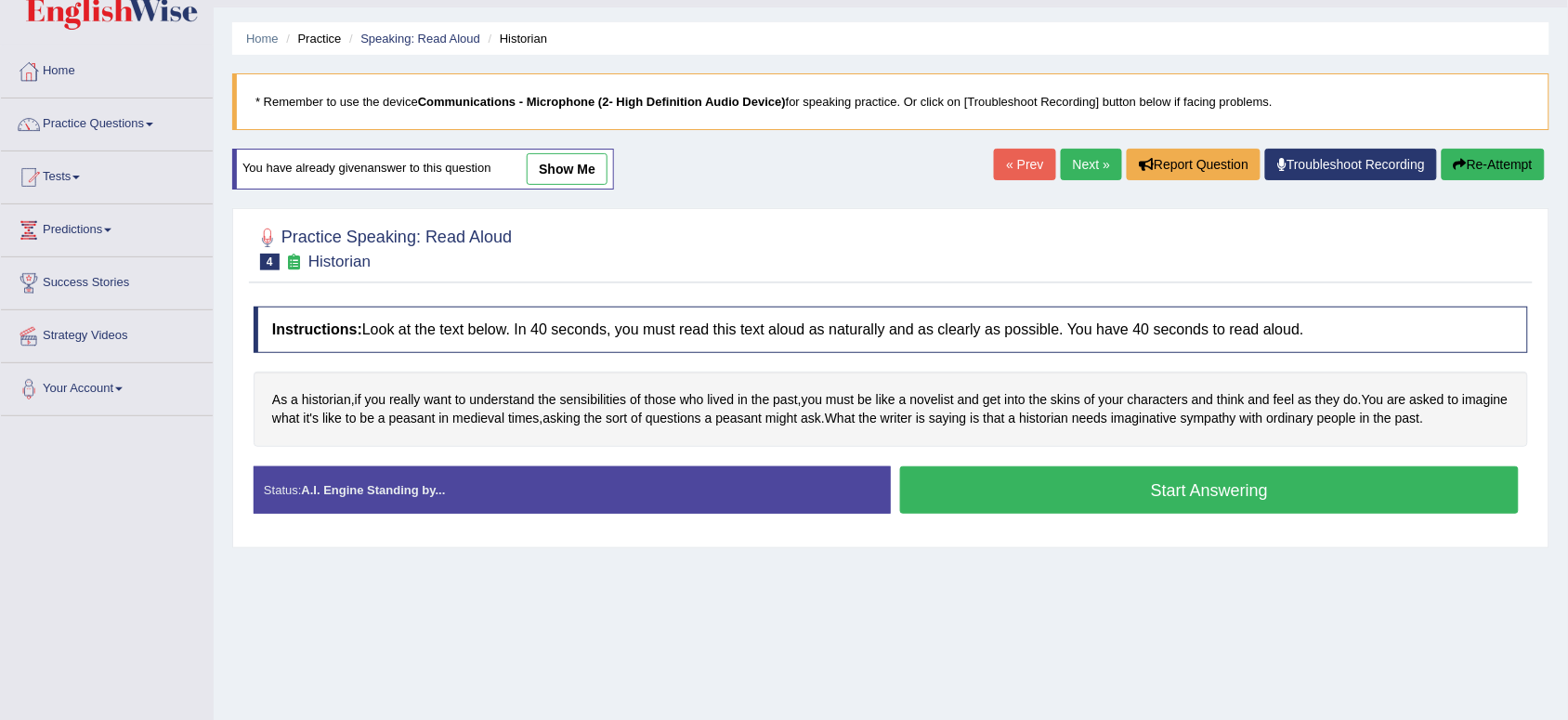
click at [1451, 252] on div at bounding box center [891, 247] width 1275 height 57
click at [1039, 495] on button "Start Answering" at bounding box center [1209, 490] width 619 height 48
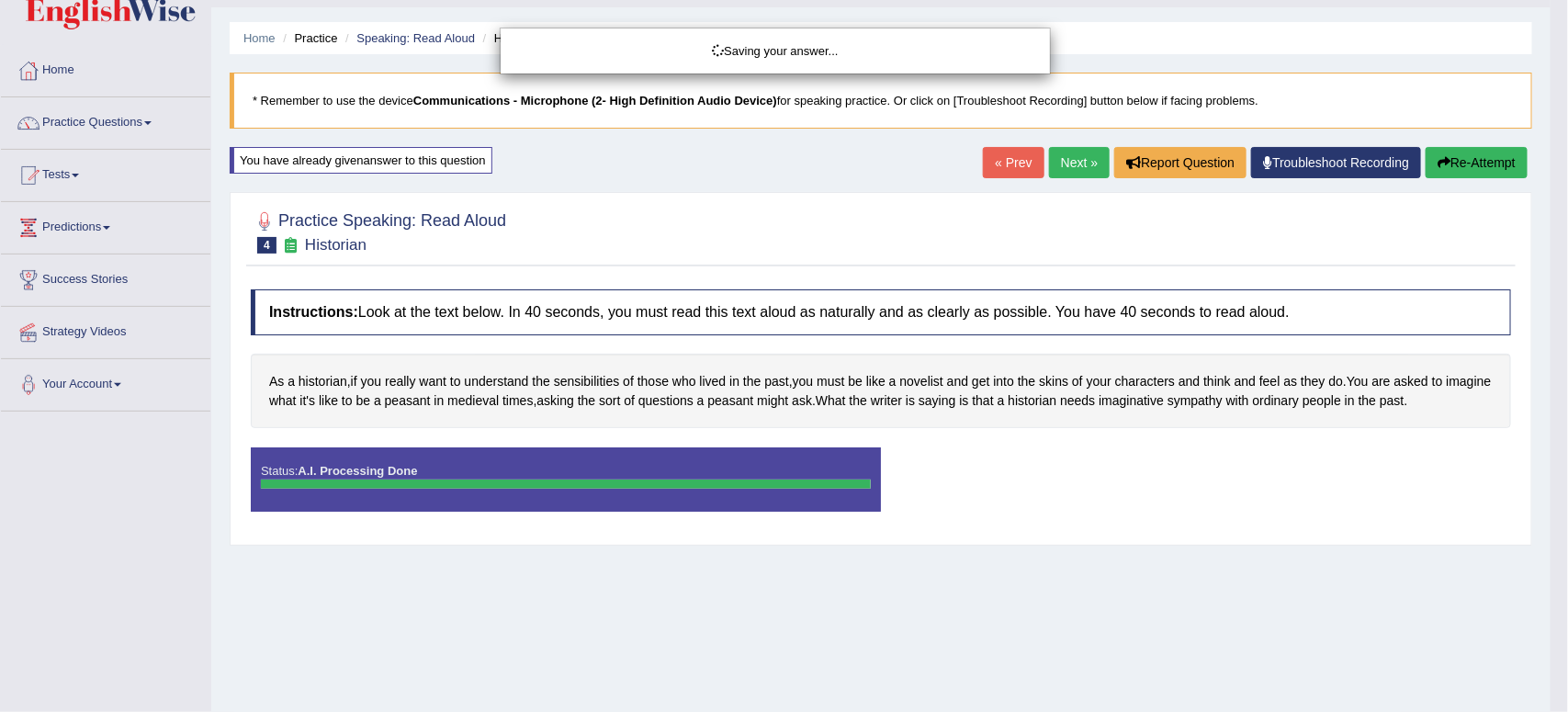
click at [1023, 465] on div "Saving your answer..." at bounding box center [784, 356] width 1568 height 712
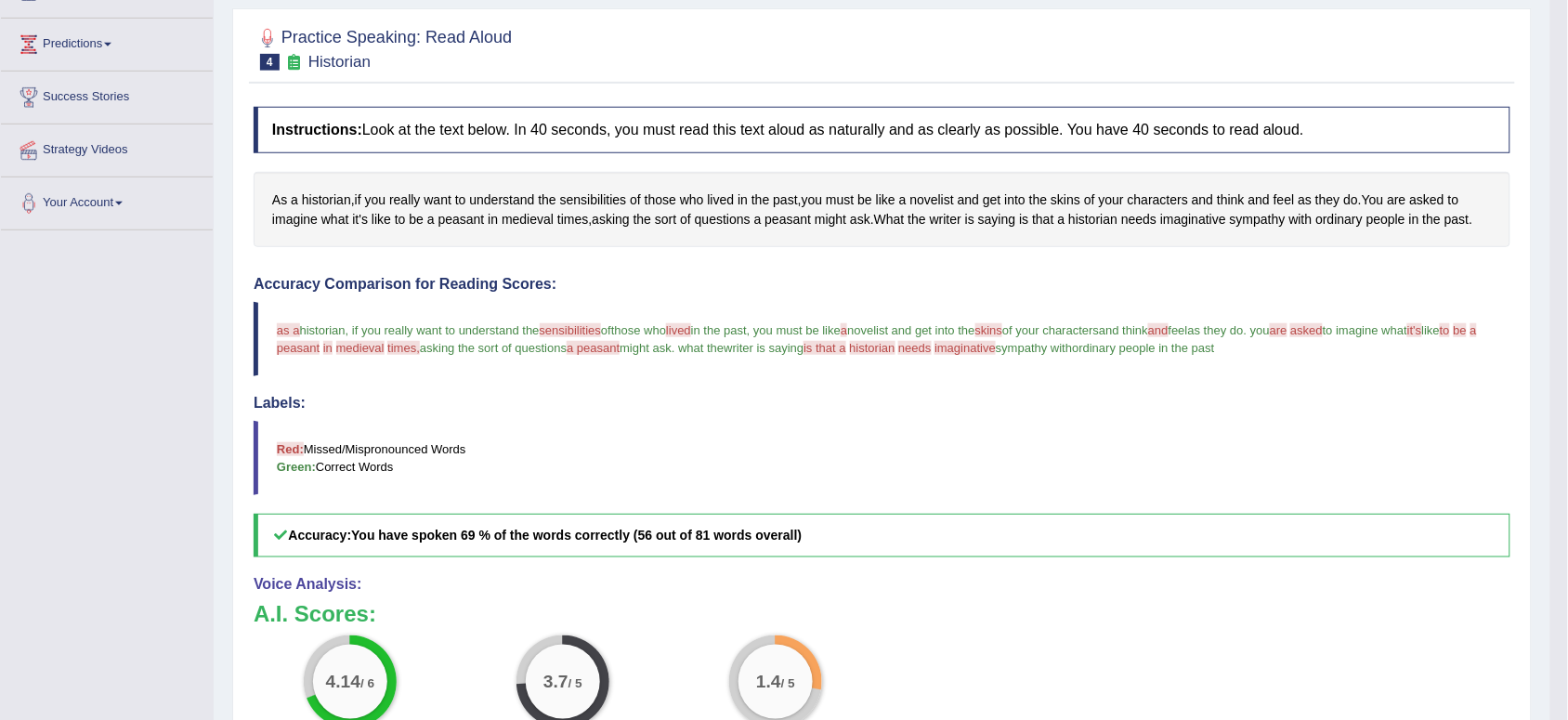
scroll to position [216, 0]
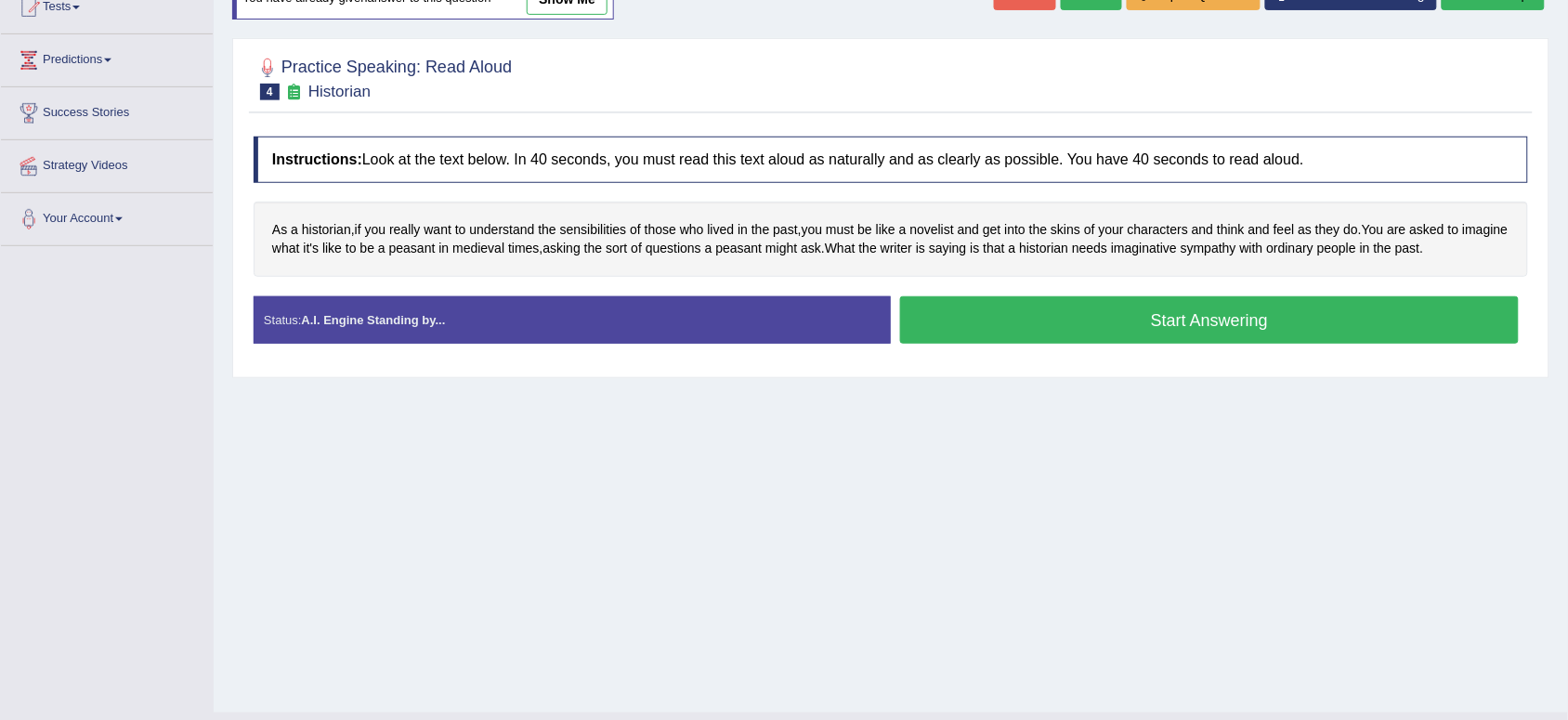
click at [1155, 320] on button "Start Answering" at bounding box center [1209, 320] width 619 height 48
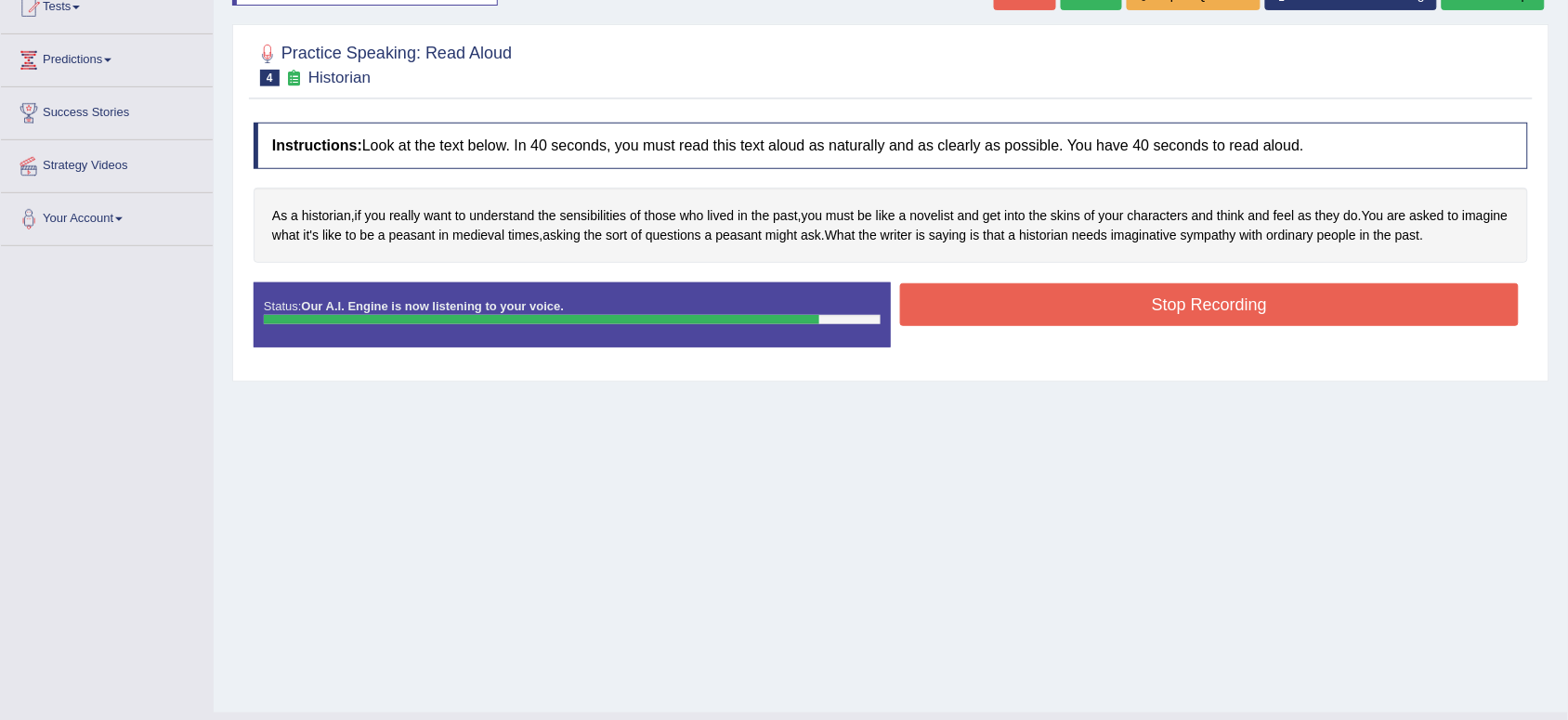
click at [1155, 320] on button "Stop Recording" at bounding box center [1209, 305] width 619 height 43
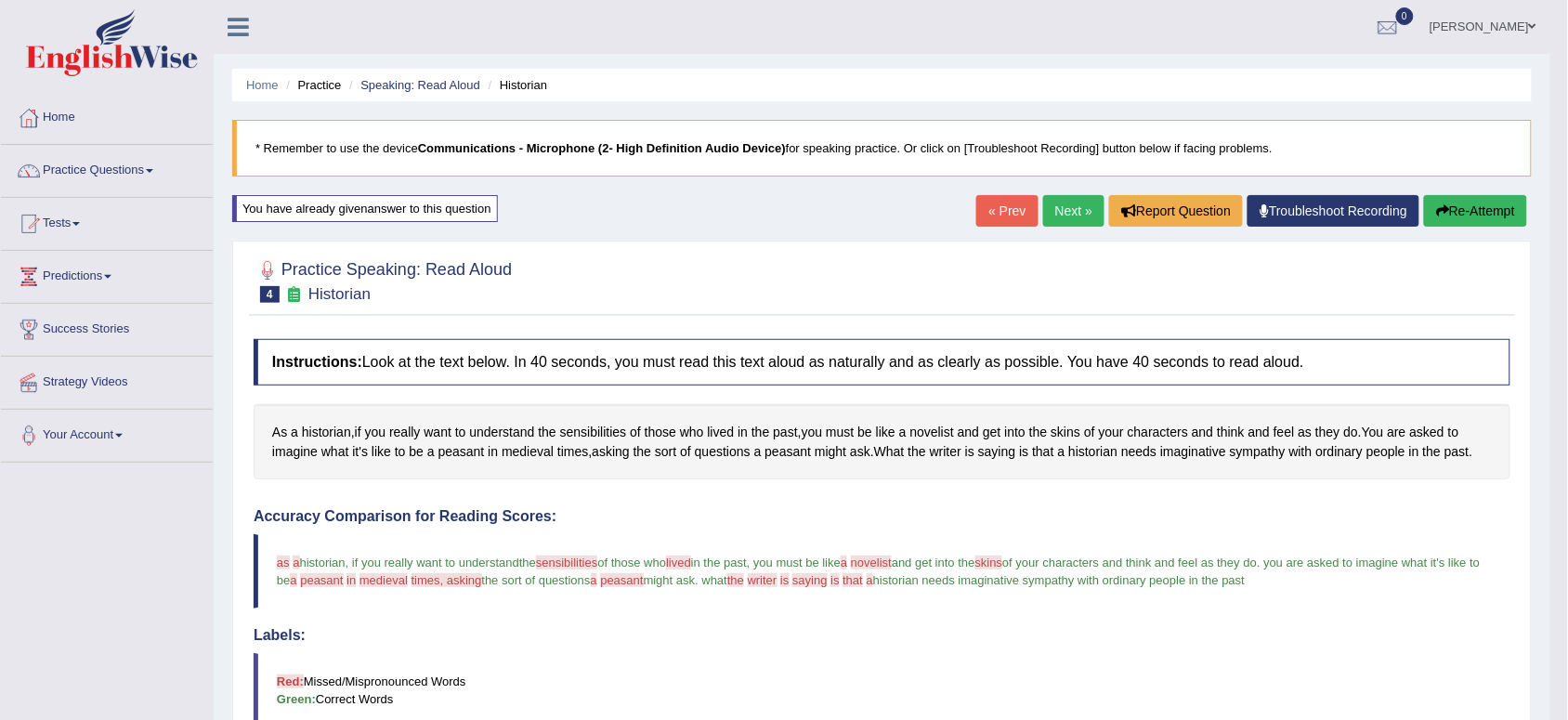
click at [1046, 207] on link "Next »" at bounding box center [1075, 211] width 62 height 32
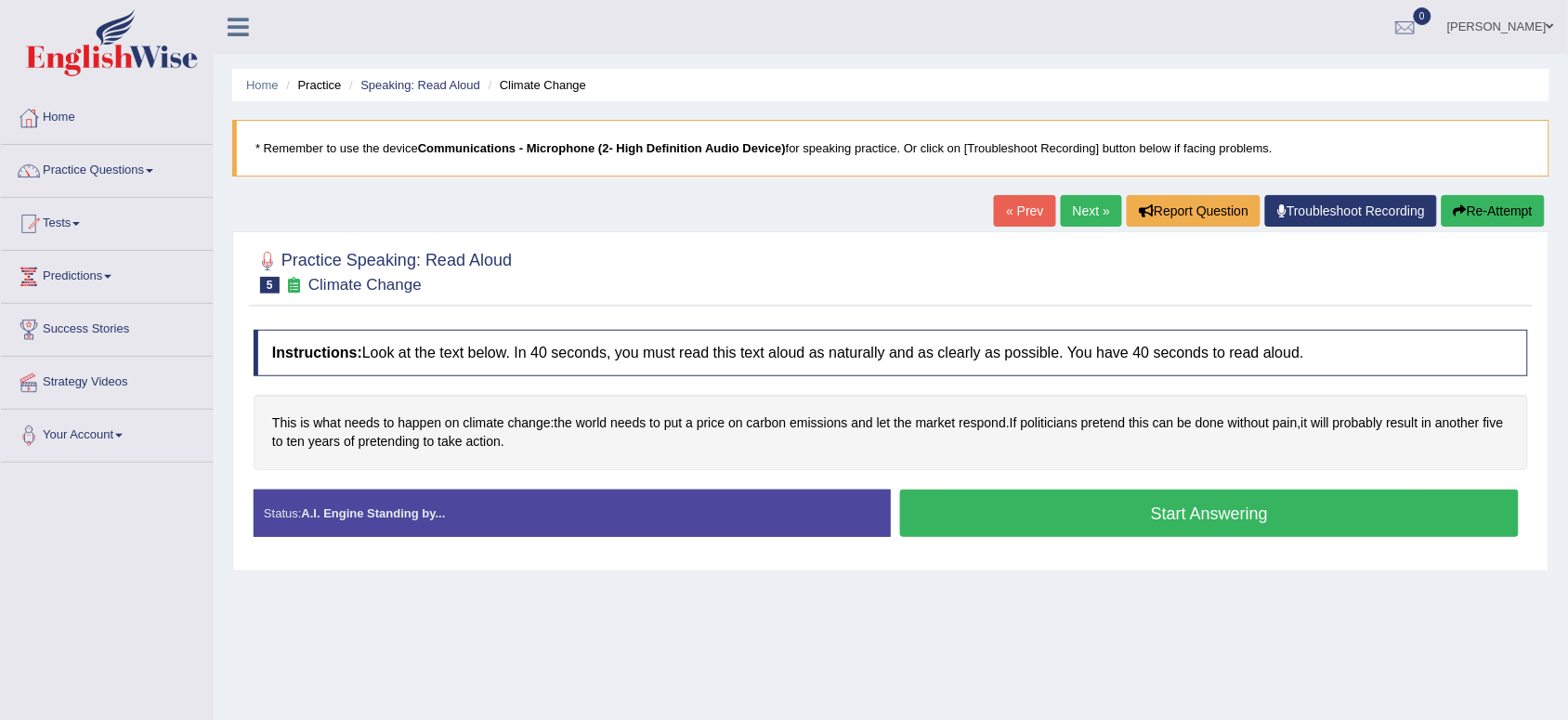
click at [969, 509] on button "Start Answering" at bounding box center [1209, 513] width 619 height 48
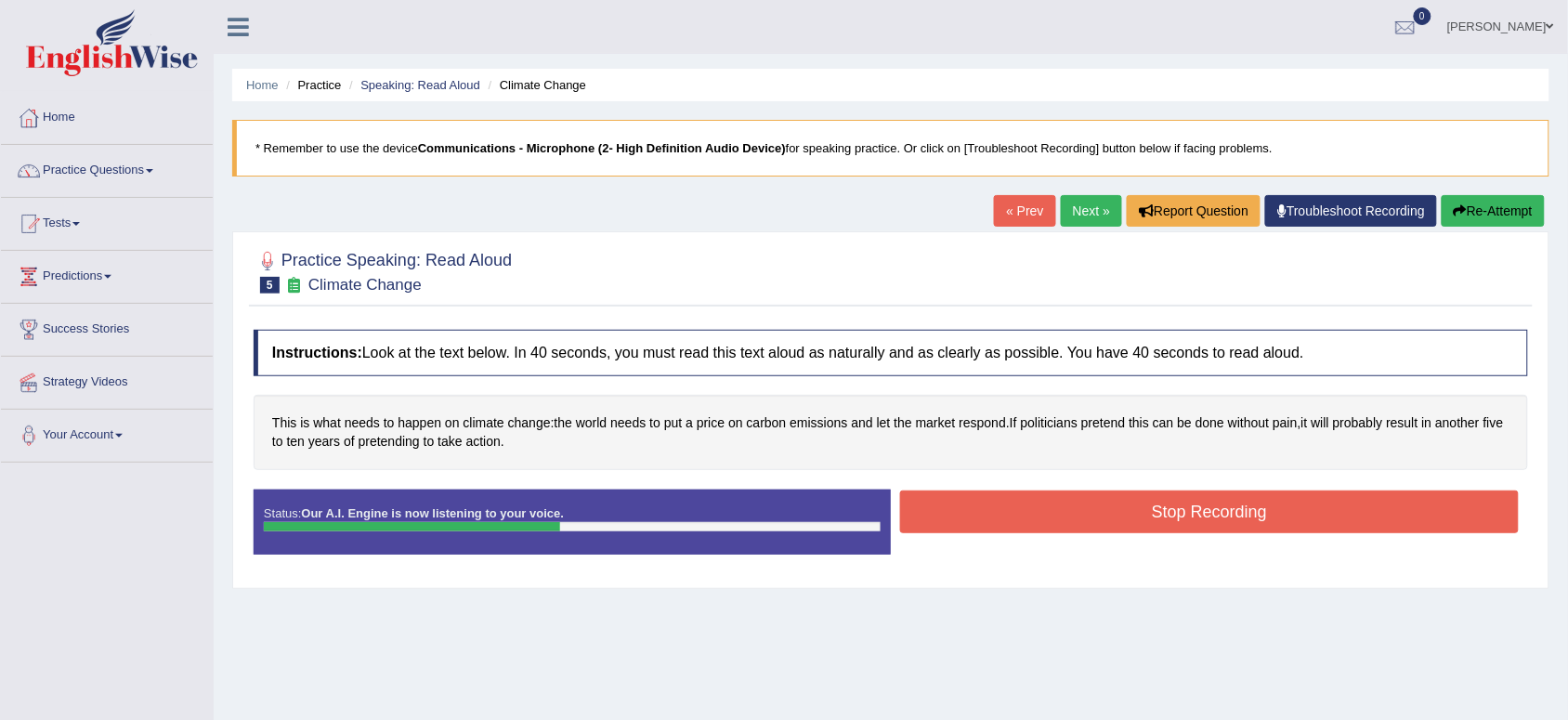
click at [969, 509] on button "Stop Recording" at bounding box center [1209, 512] width 619 height 43
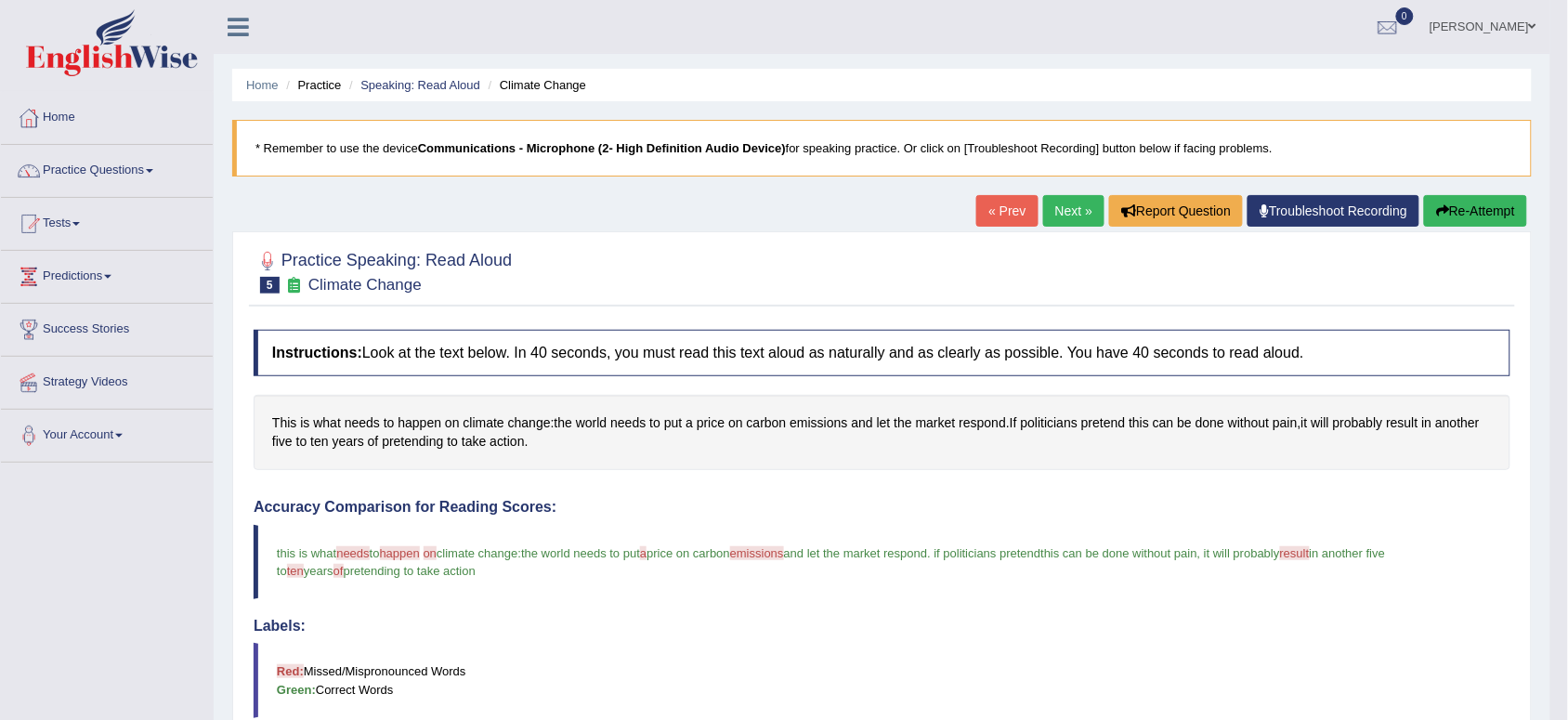
click at [1479, 213] on button "Re-Attempt" at bounding box center [1475, 211] width 103 height 32
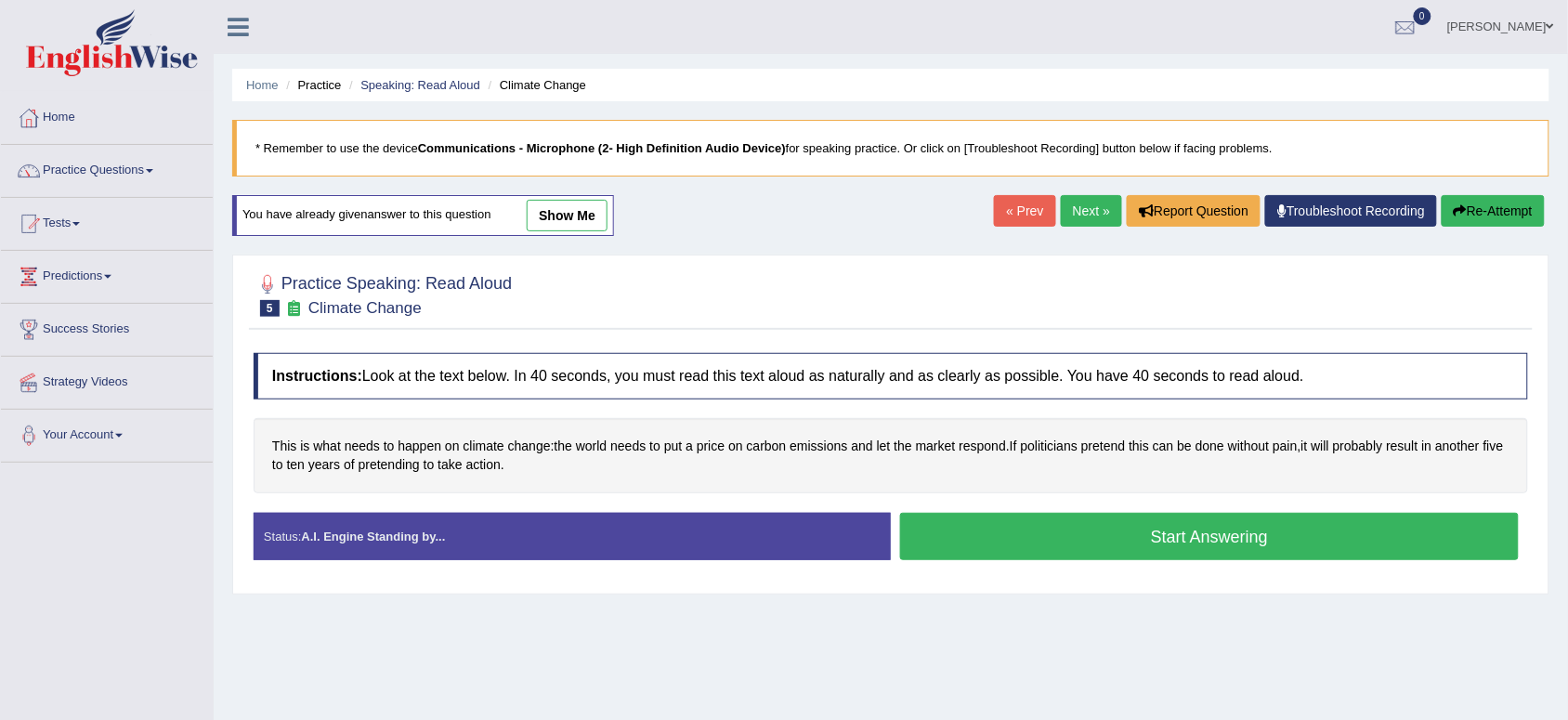
click at [1363, 527] on button "Start Answering" at bounding box center [1209, 536] width 619 height 48
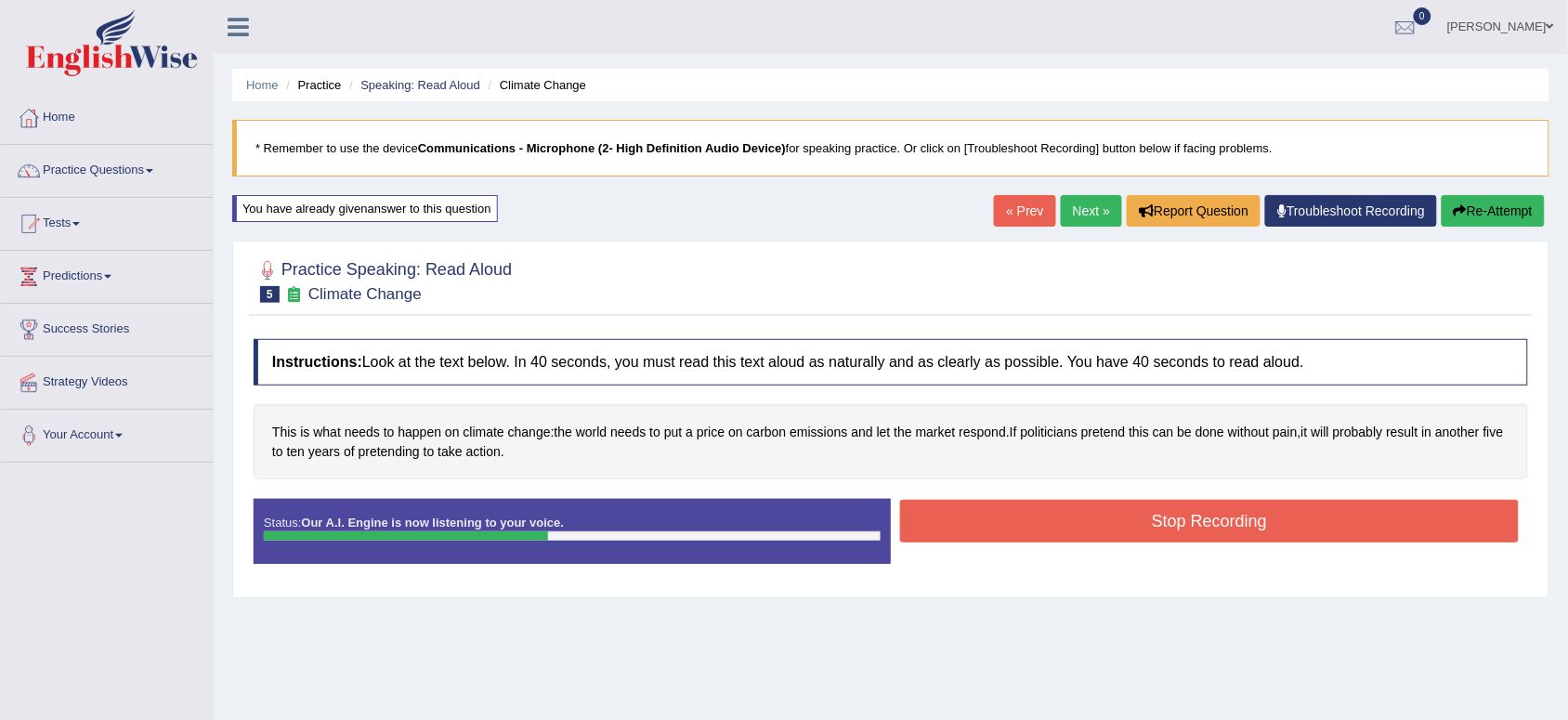
click at [1363, 527] on button "Stop Recording" at bounding box center [1209, 522] width 619 height 43
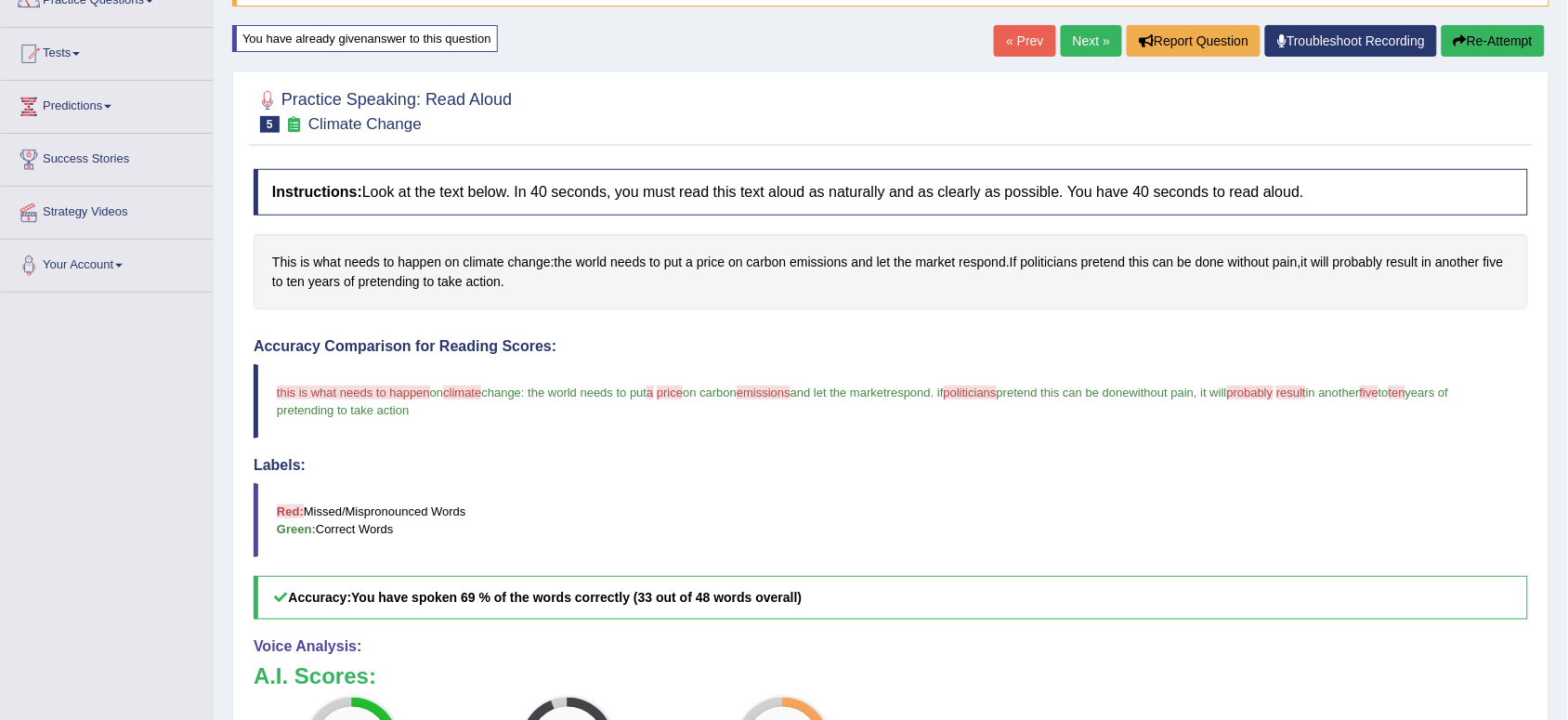
scroll to position [154, 0]
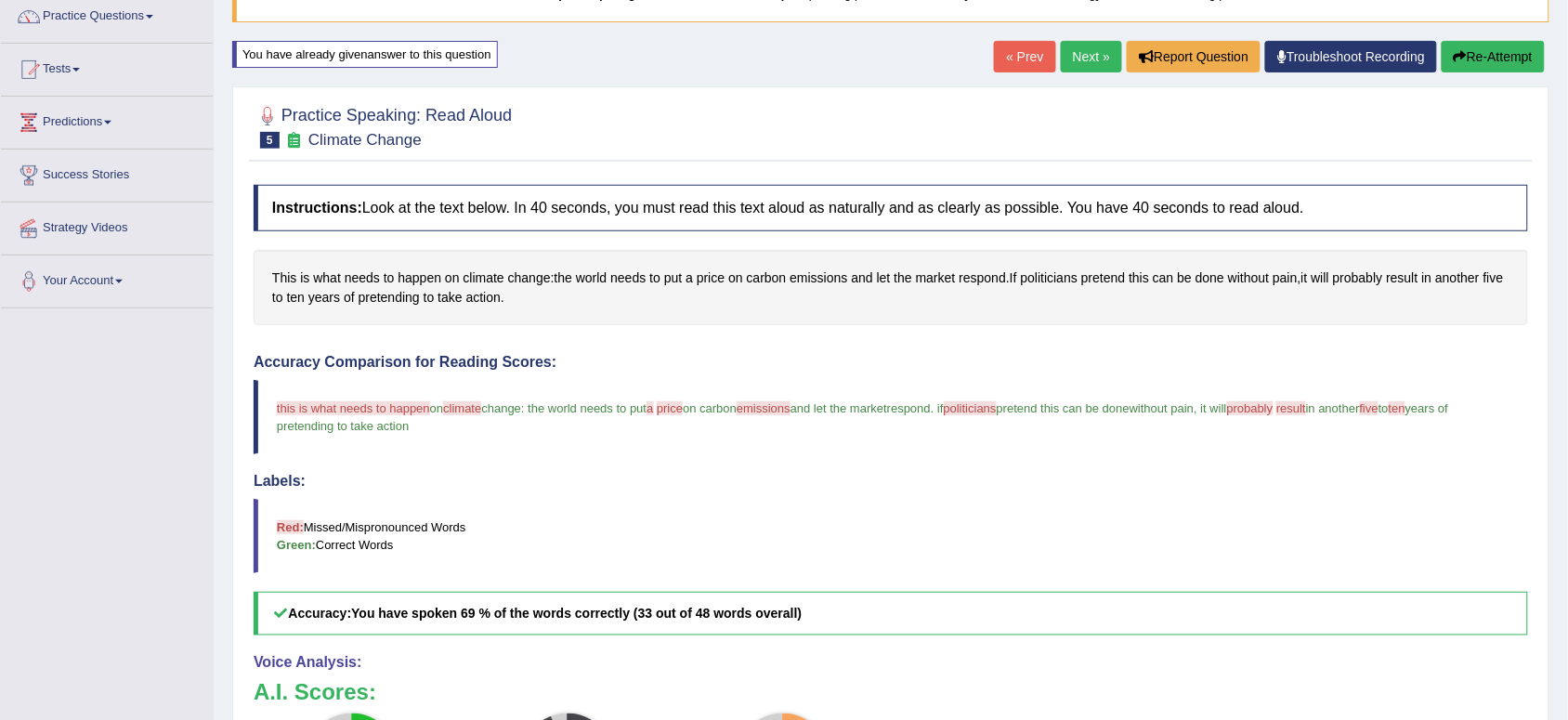
click at [1498, 41] on button "Re-Attempt" at bounding box center [1493, 57] width 103 height 32
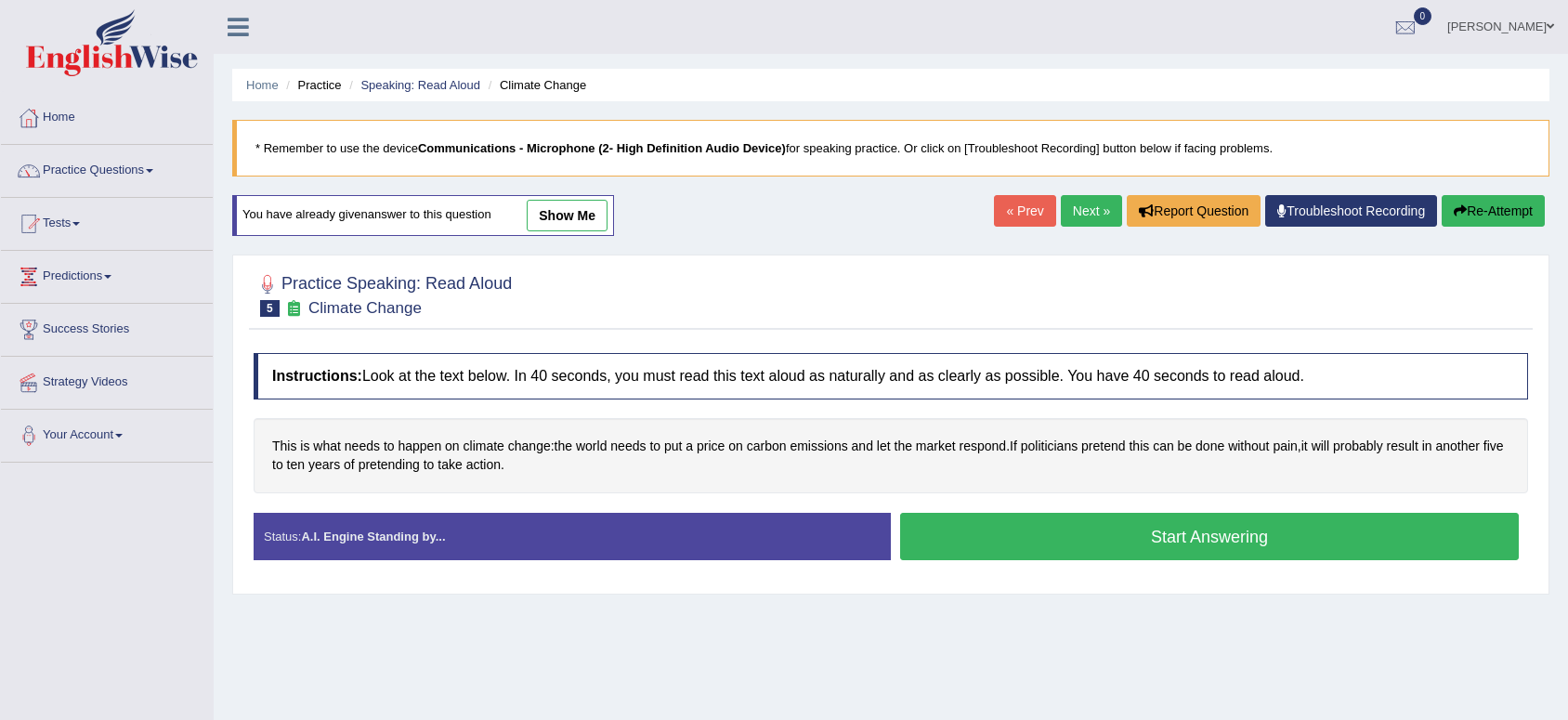
scroll to position [160, 0]
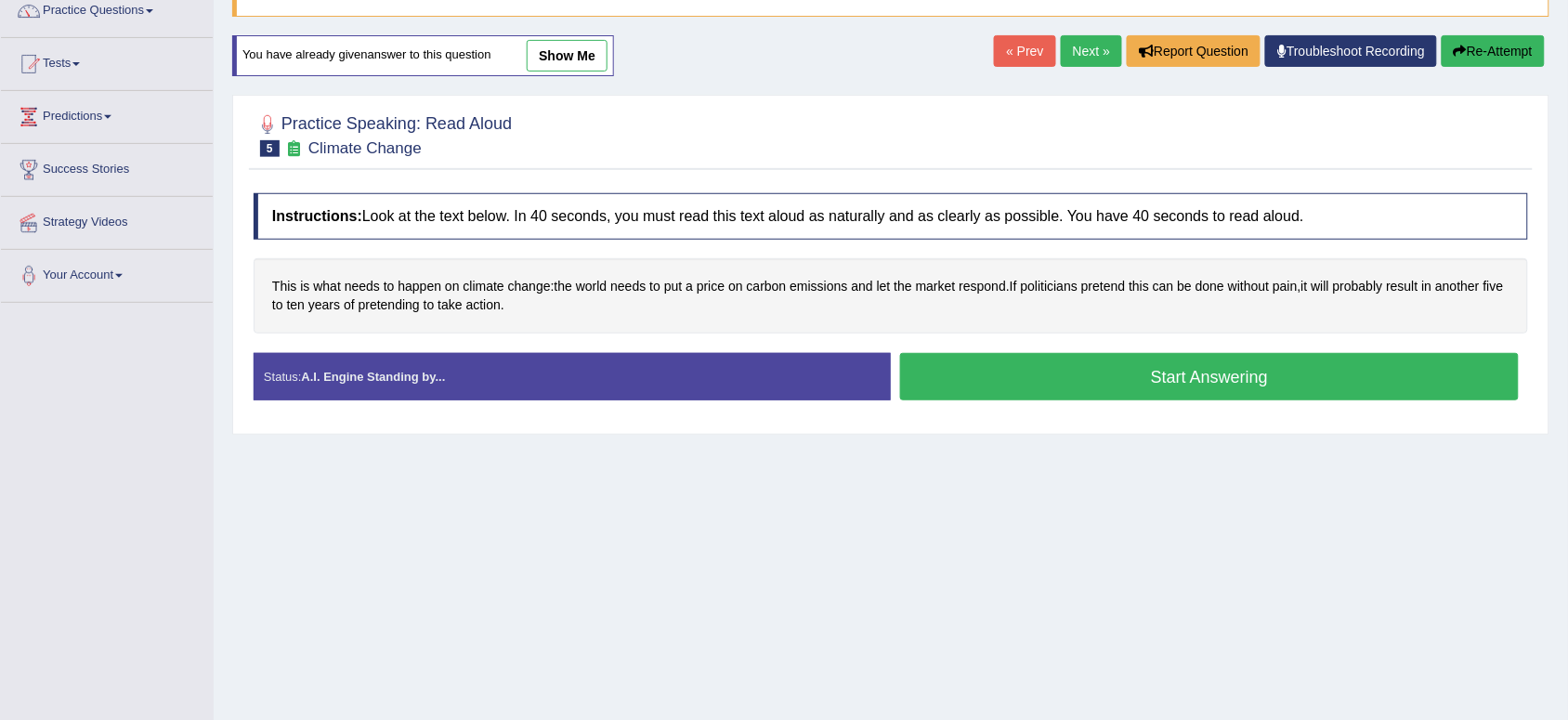
click at [1094, 387] on button "Start Answering" at bounding box center [1209, 376] width 619 height 48
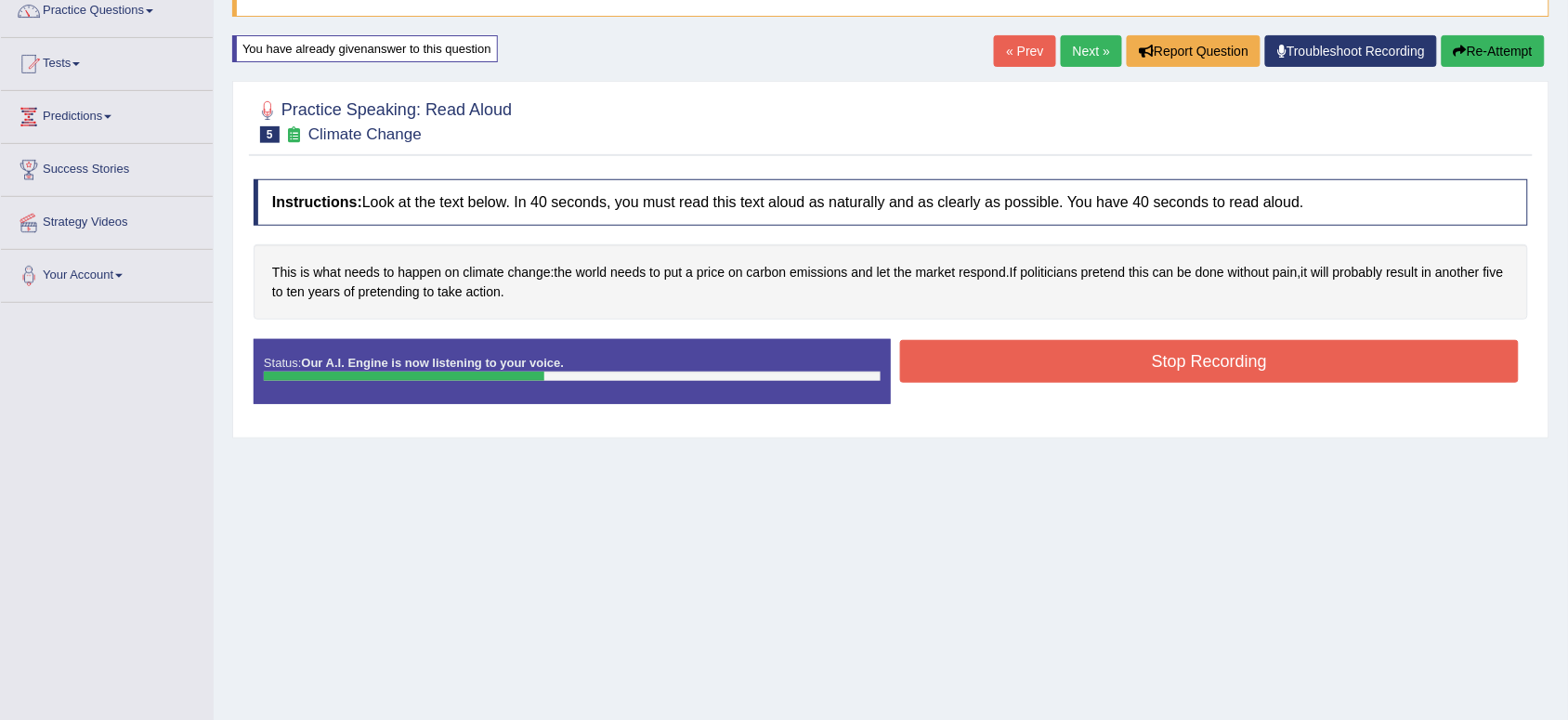
click at [1092, 369] on button "Stop Recording" at bounding box center [1209, 361] width 619 height 43
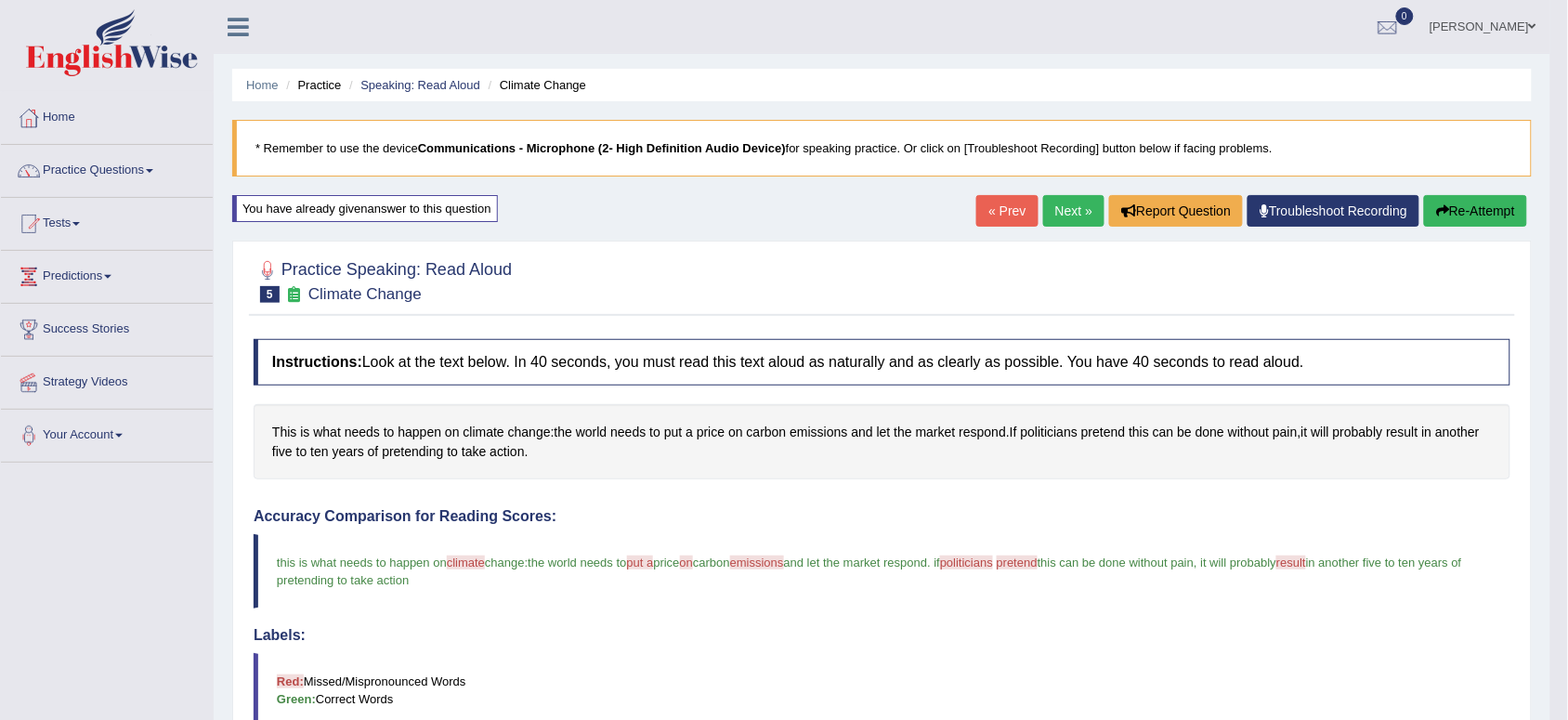
click at [1068, 207] on link "Next »" at bounding box center [1075, 211] width 62 height 32
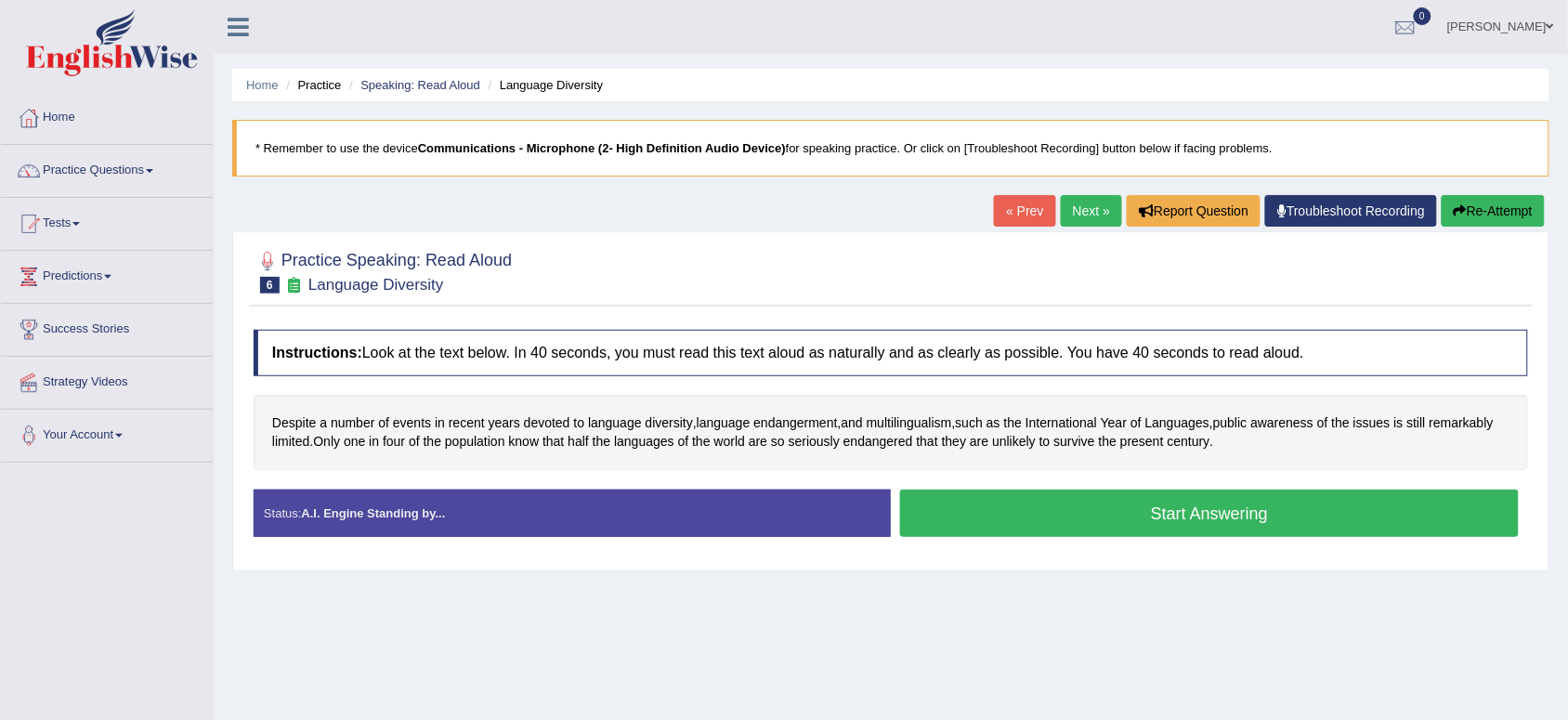
click at [1324, 511] on button "Start Answering" at bounding box center [1209, 513] width 619 height 48
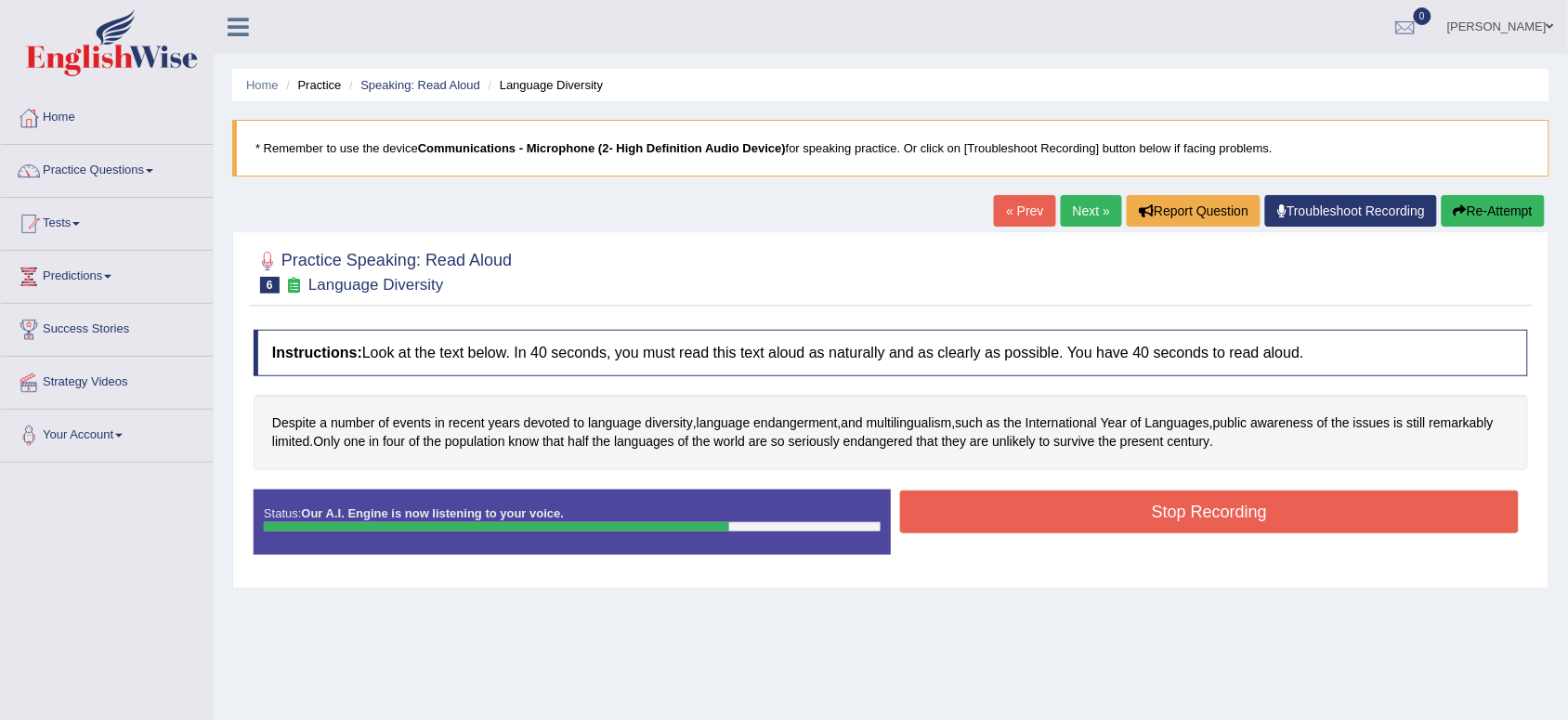
click at [1324, 511] on button "Stop Recording" at bounding box center [1209, 512] width 619 height 43
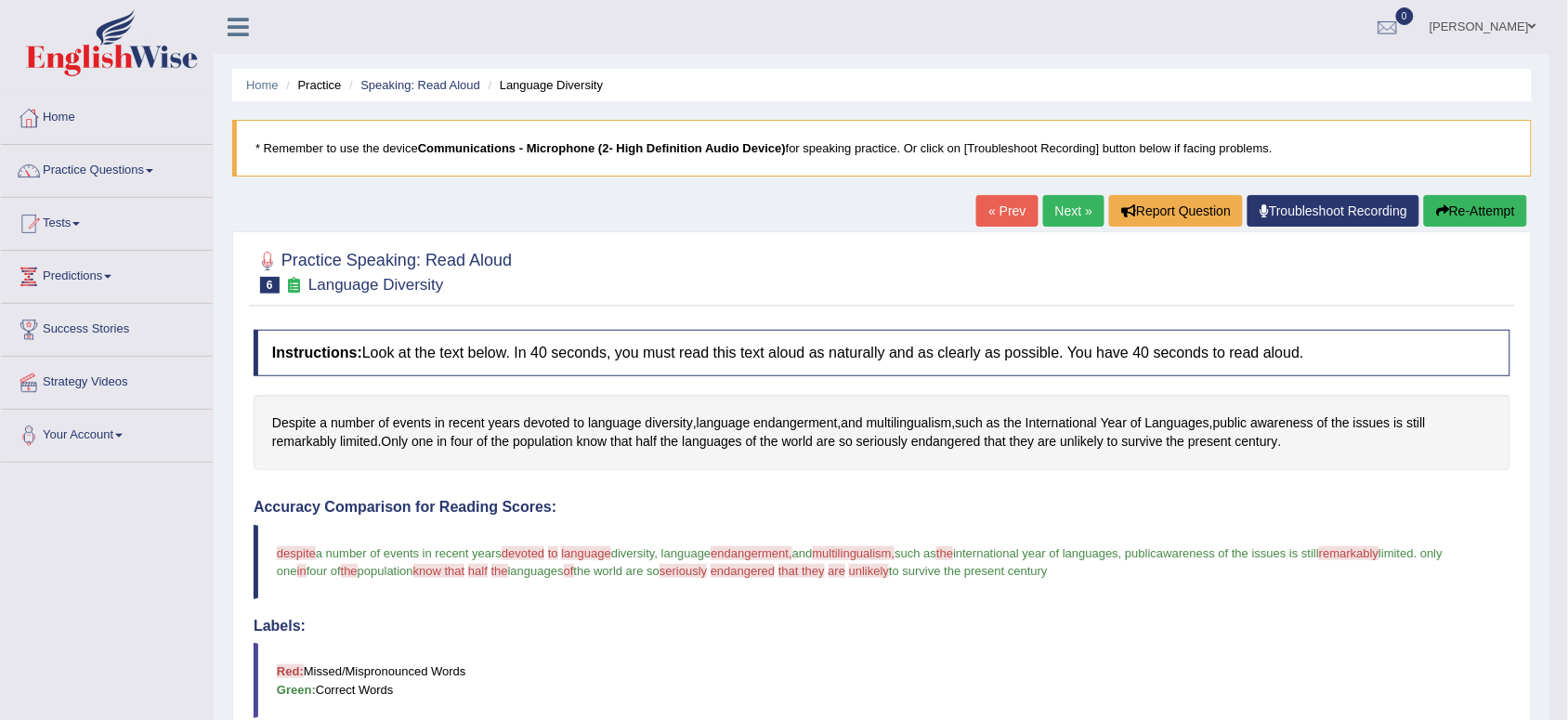
click at [1478, 206] on button "Re-Attempt" at bounding box center [1475, 211] width 103 height 32
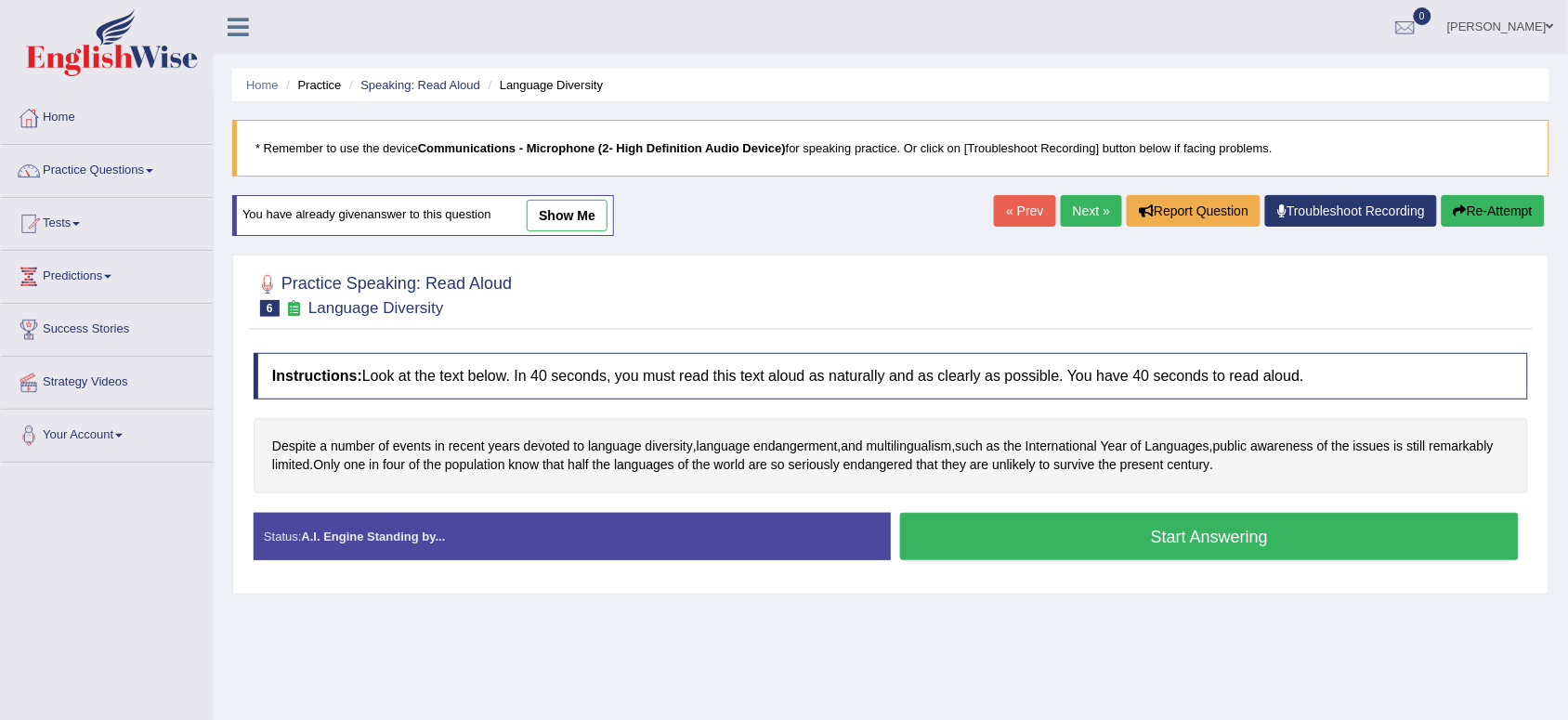
click at [1130, 530] on button "Start Answering" at bounding box center [1209, 536] width 619 height 48
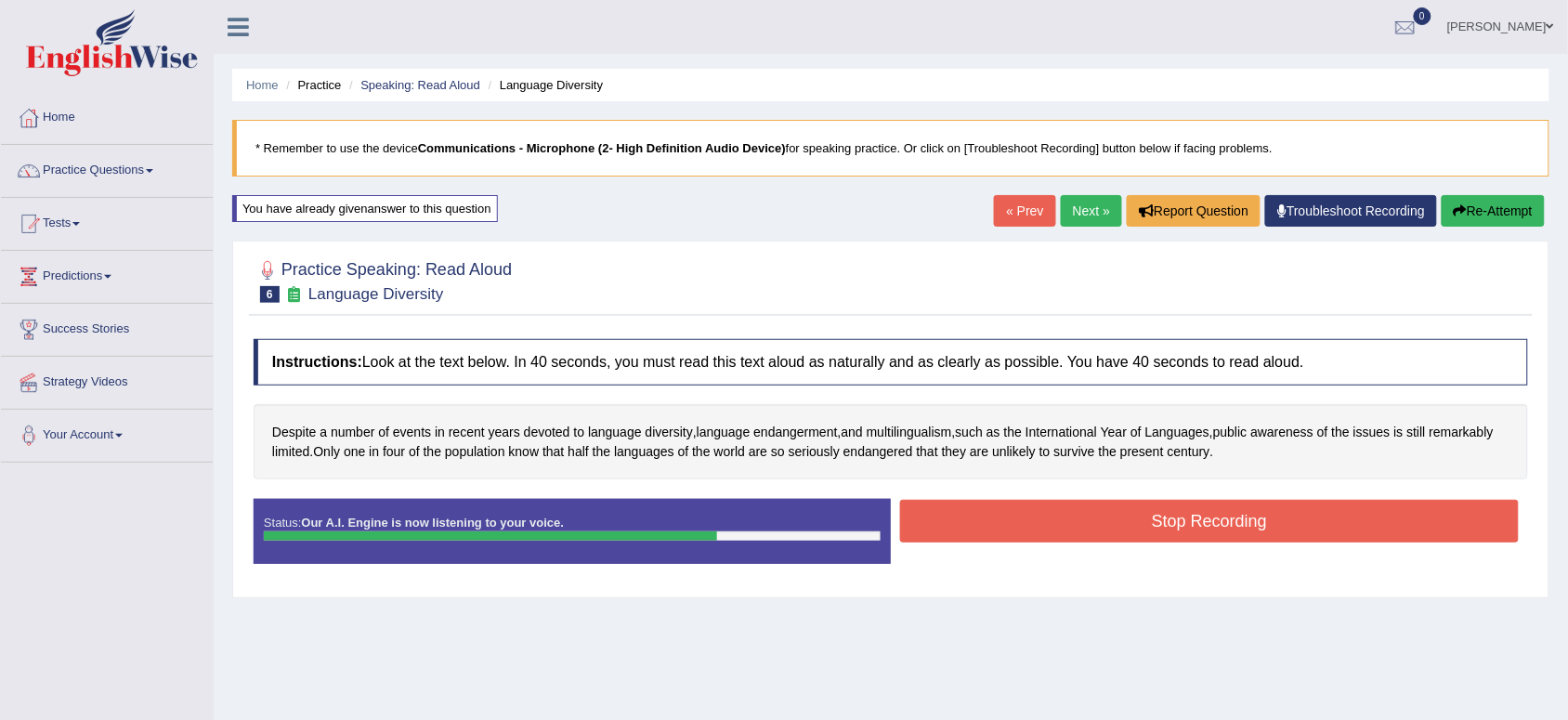
click at [1130, 530] on button "Stop Recording" at bounding box center [1209, 522] width 619 height 43
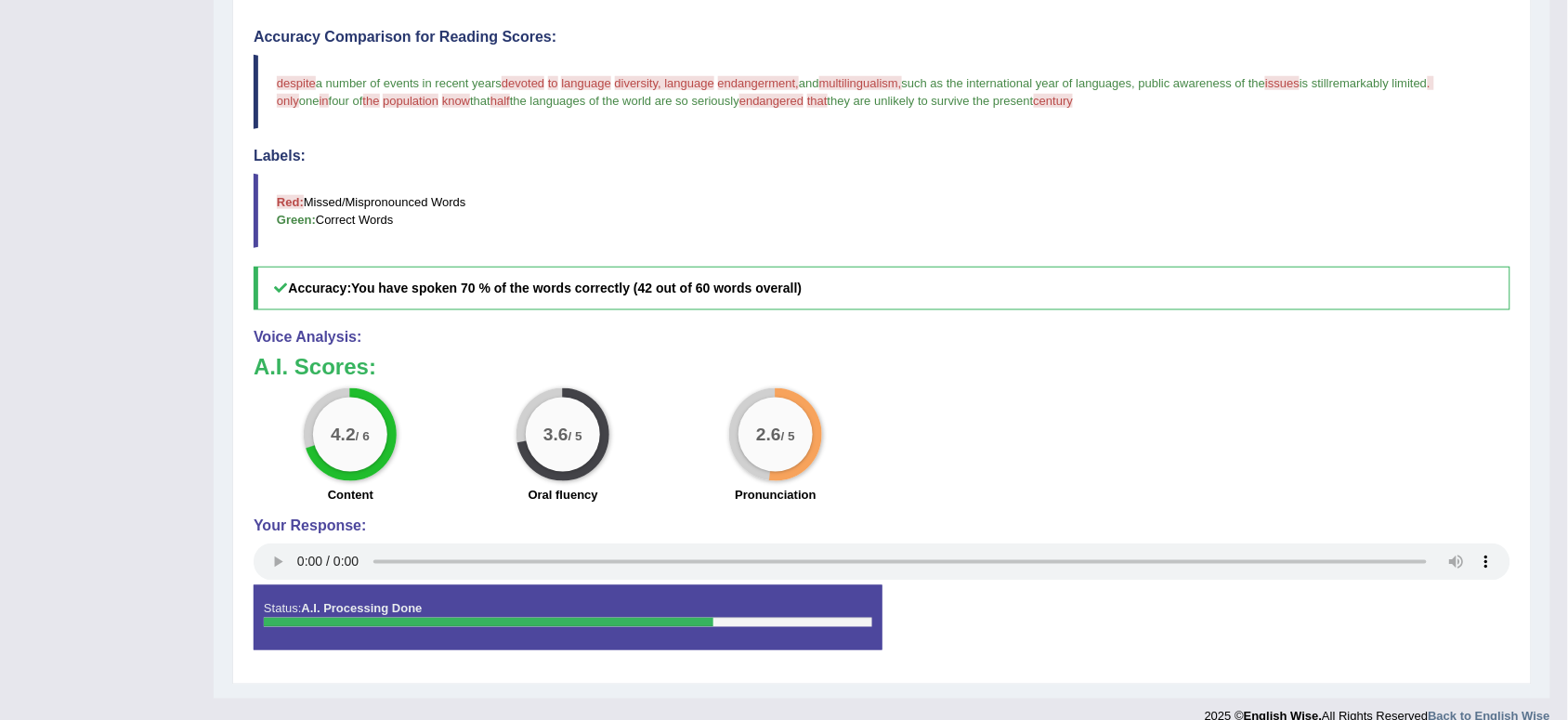
scroll to position [508, 0]
